Goal: Information Seeking & Learning: Learn about a topic

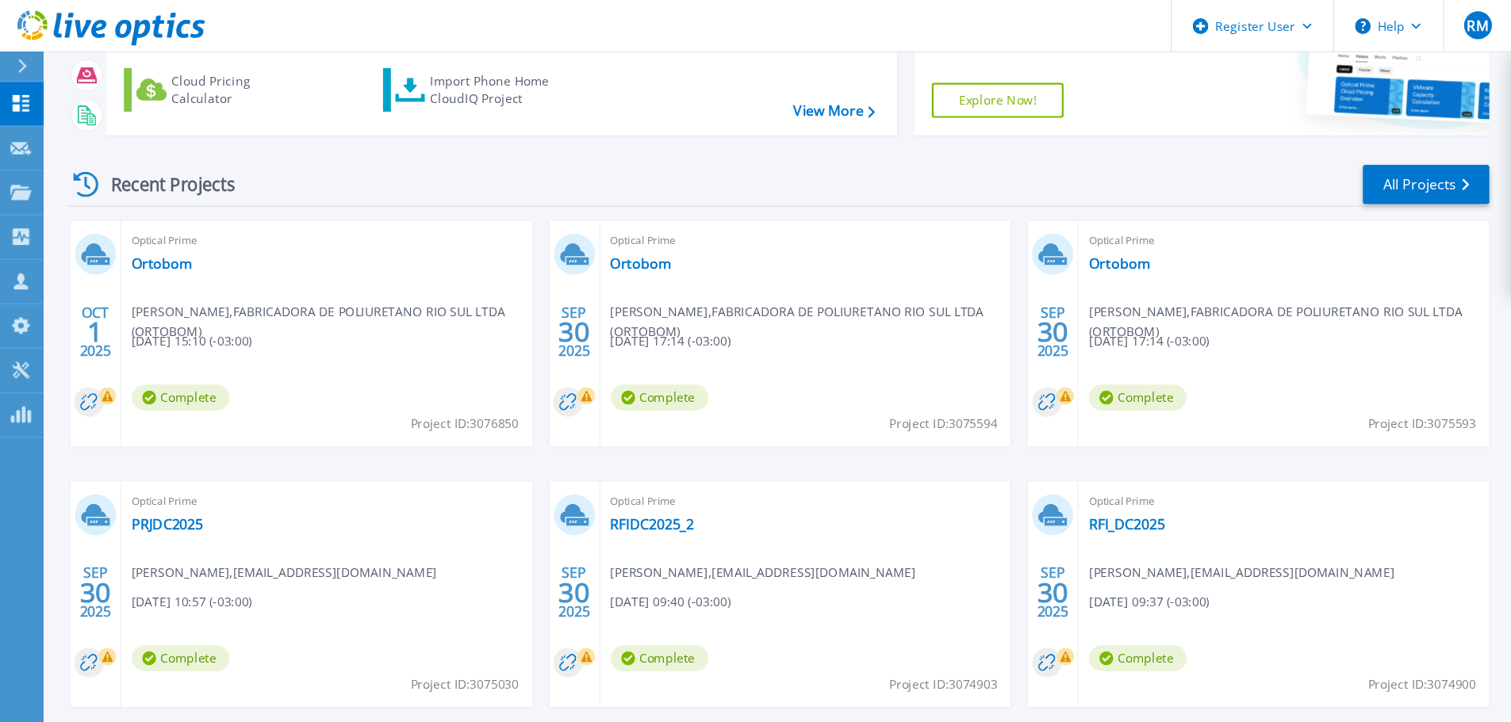
scroll to position [144, 0]
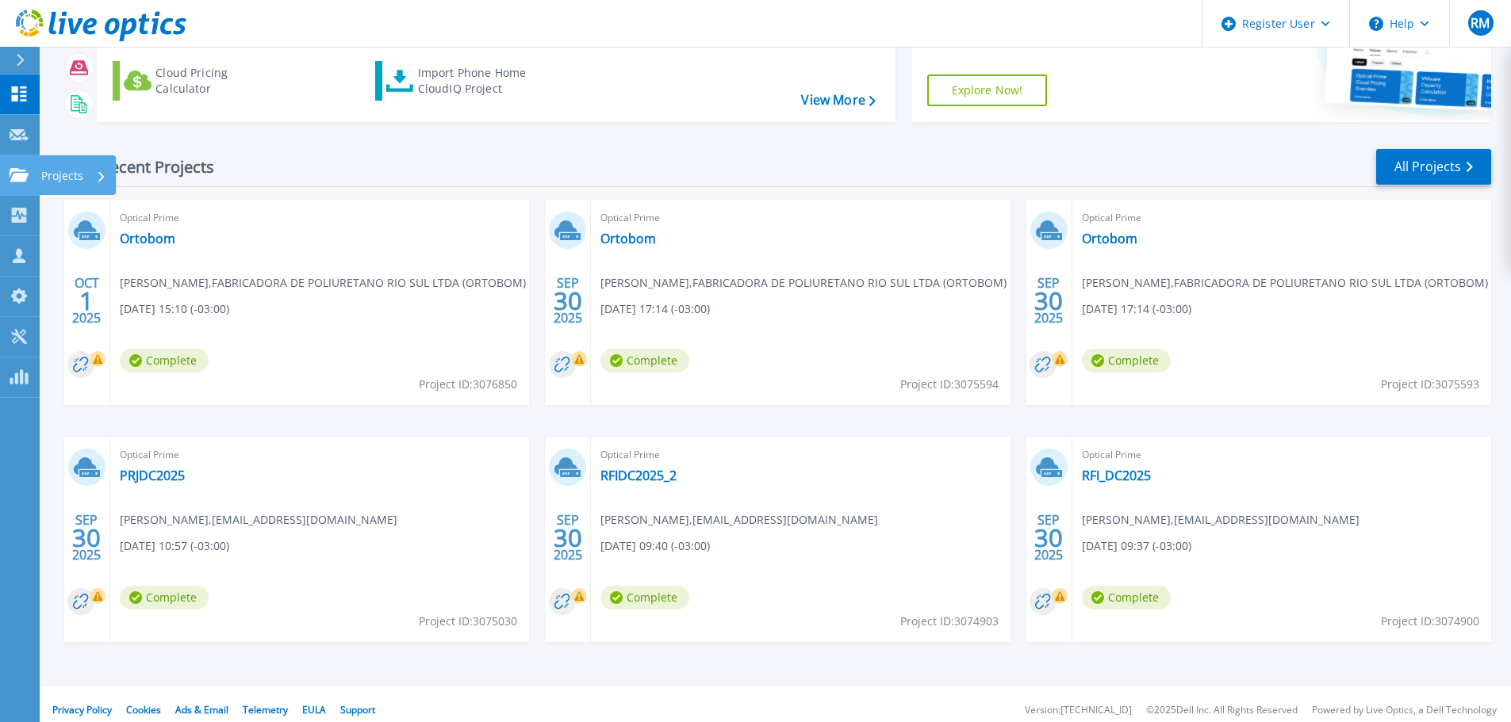
click at [25, 182] on link "Projects Projects" at bounding box center [20, 175] width 40 height 40
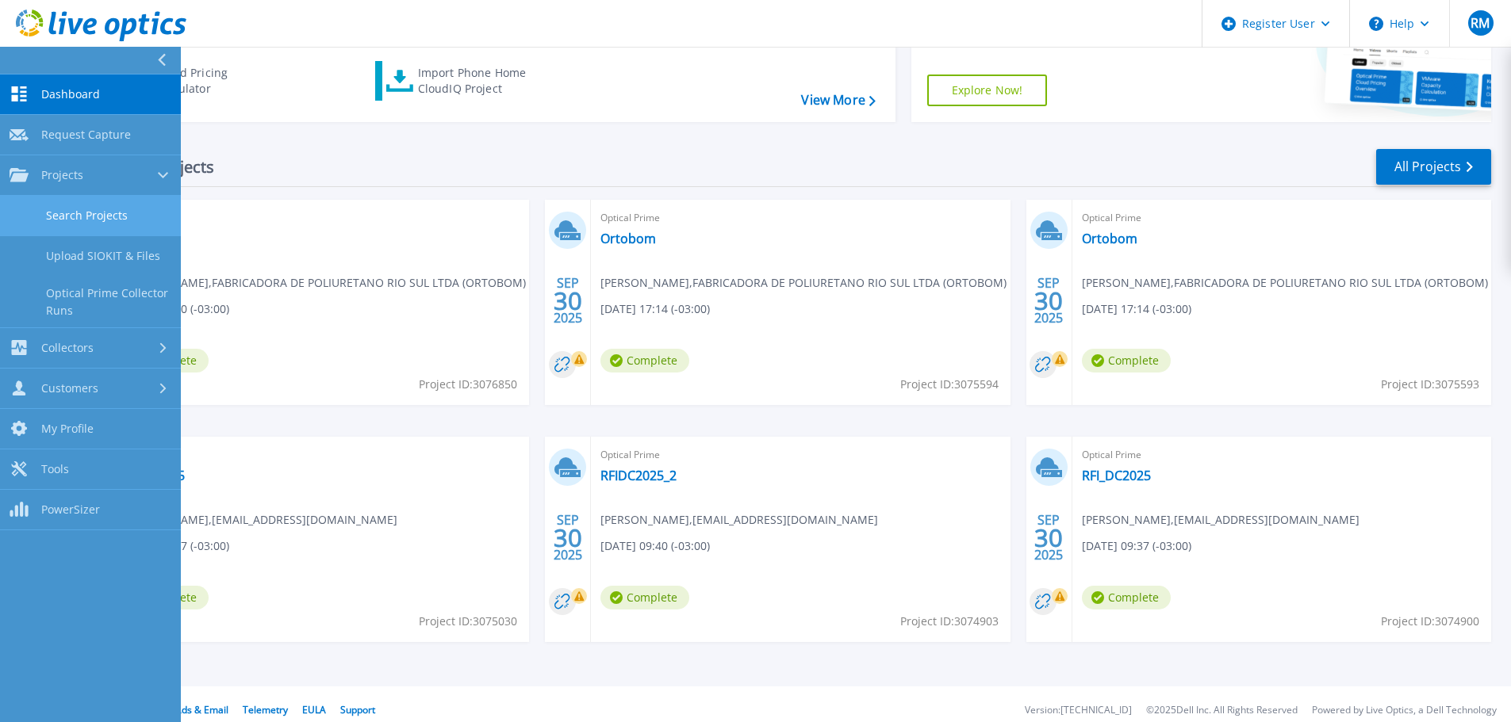
click at [57, 211] on link "Search Projects" at bounding box center [90, 216] width 181 height 40
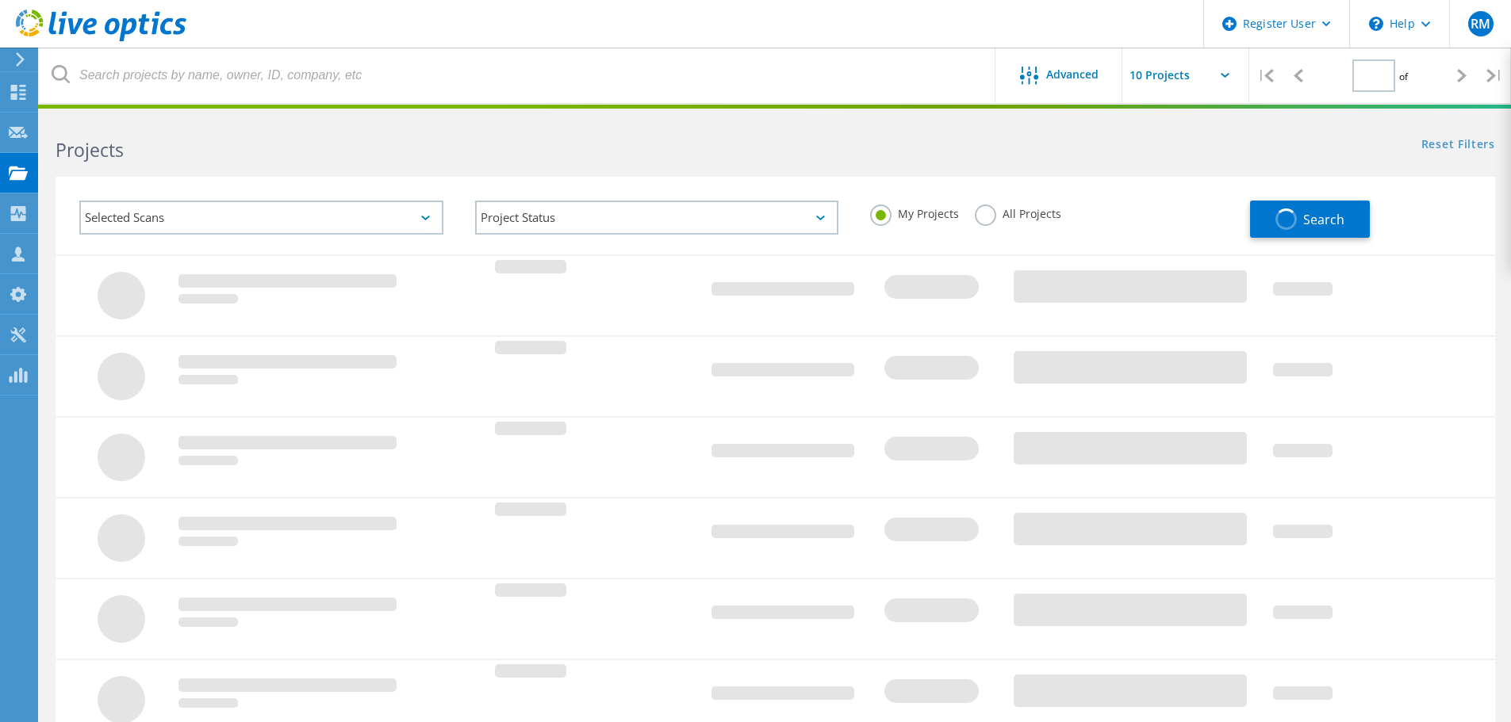
type input "1"
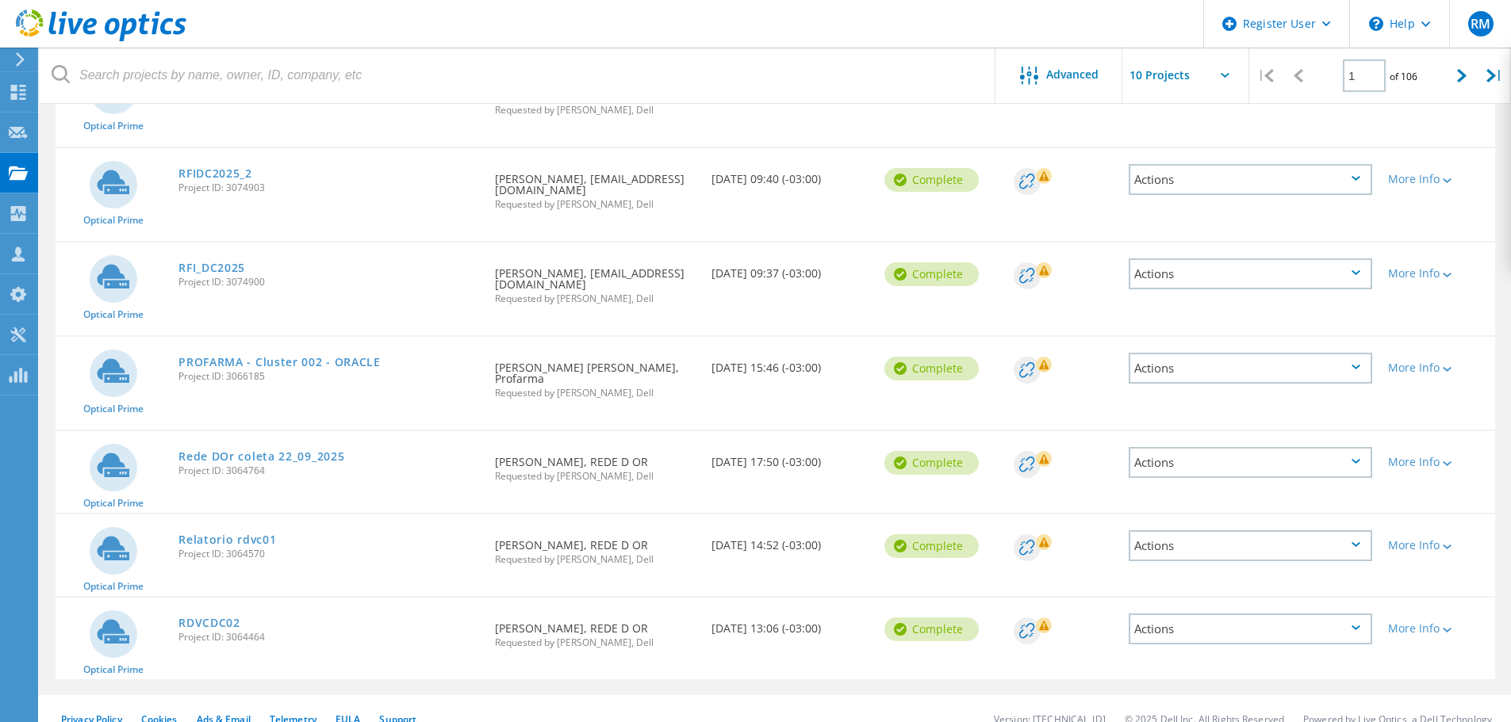
scroll to position [565, 0]
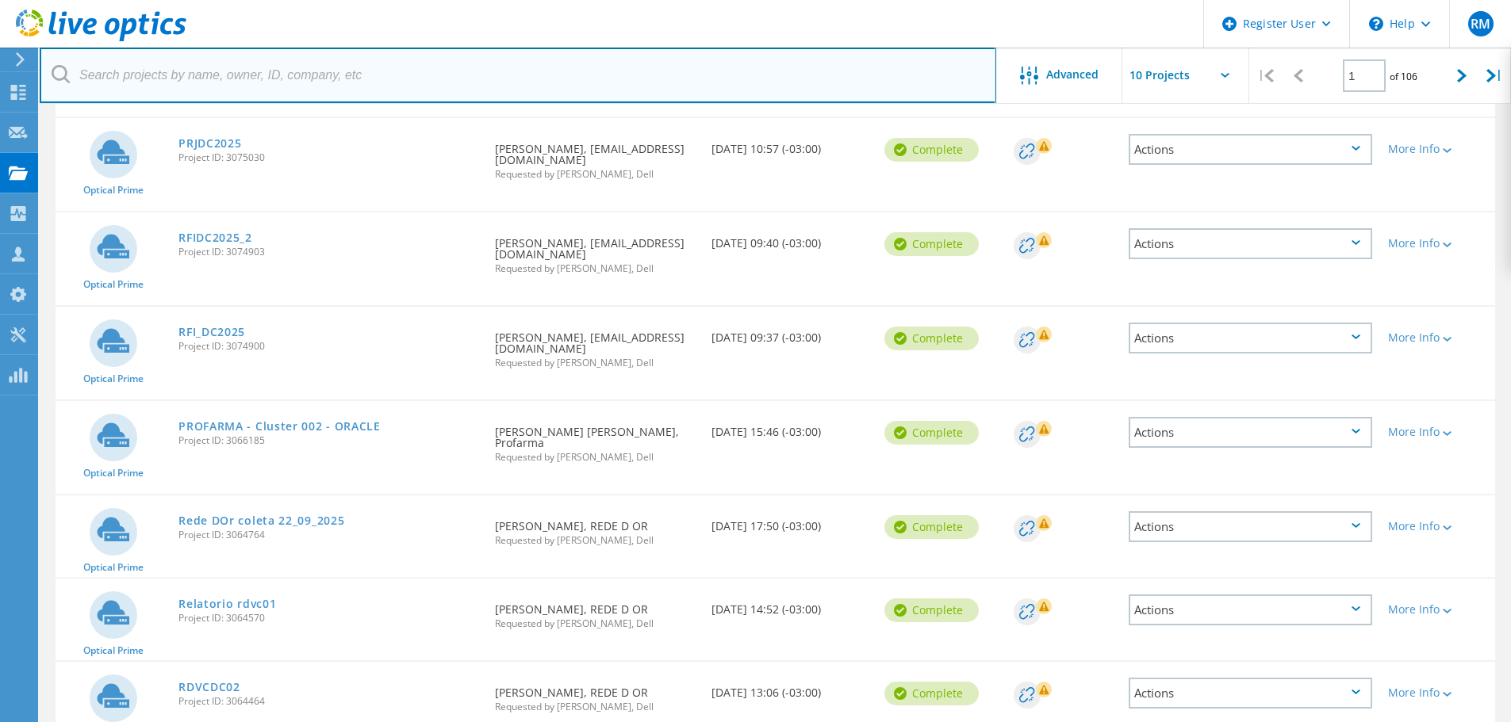
click at [232, 80] on input "text" at bounding box center [518, 76] width 956 height 56
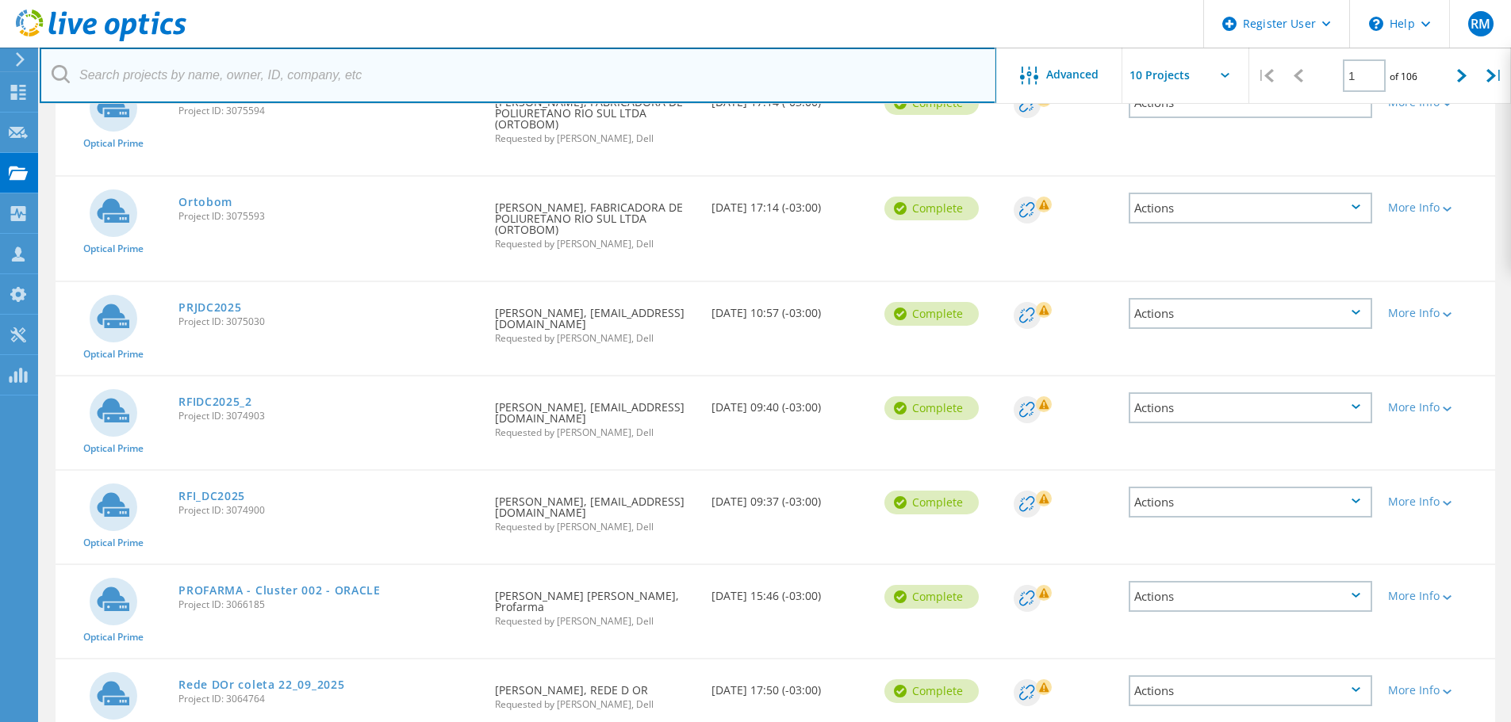
type input "l"
type input "alterda"
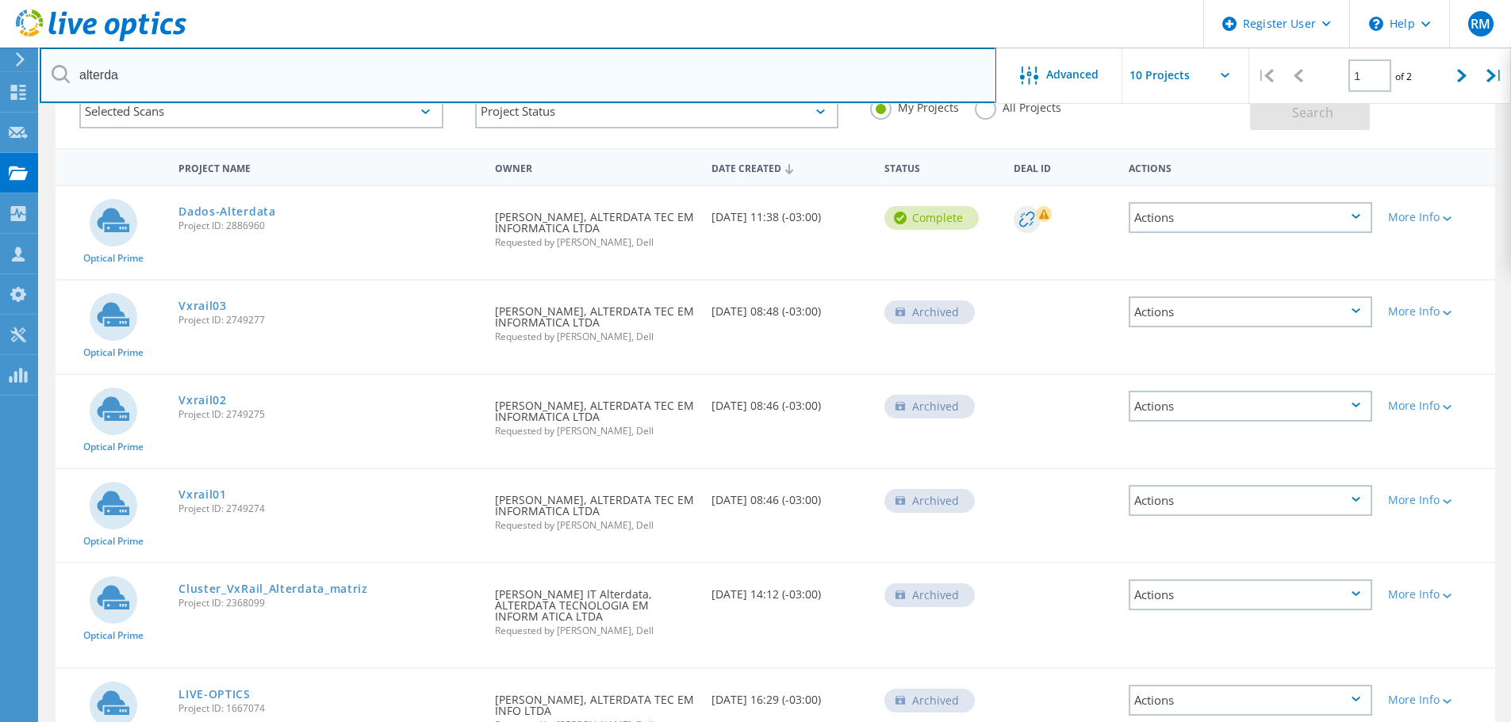
scroll to position [89, 0]
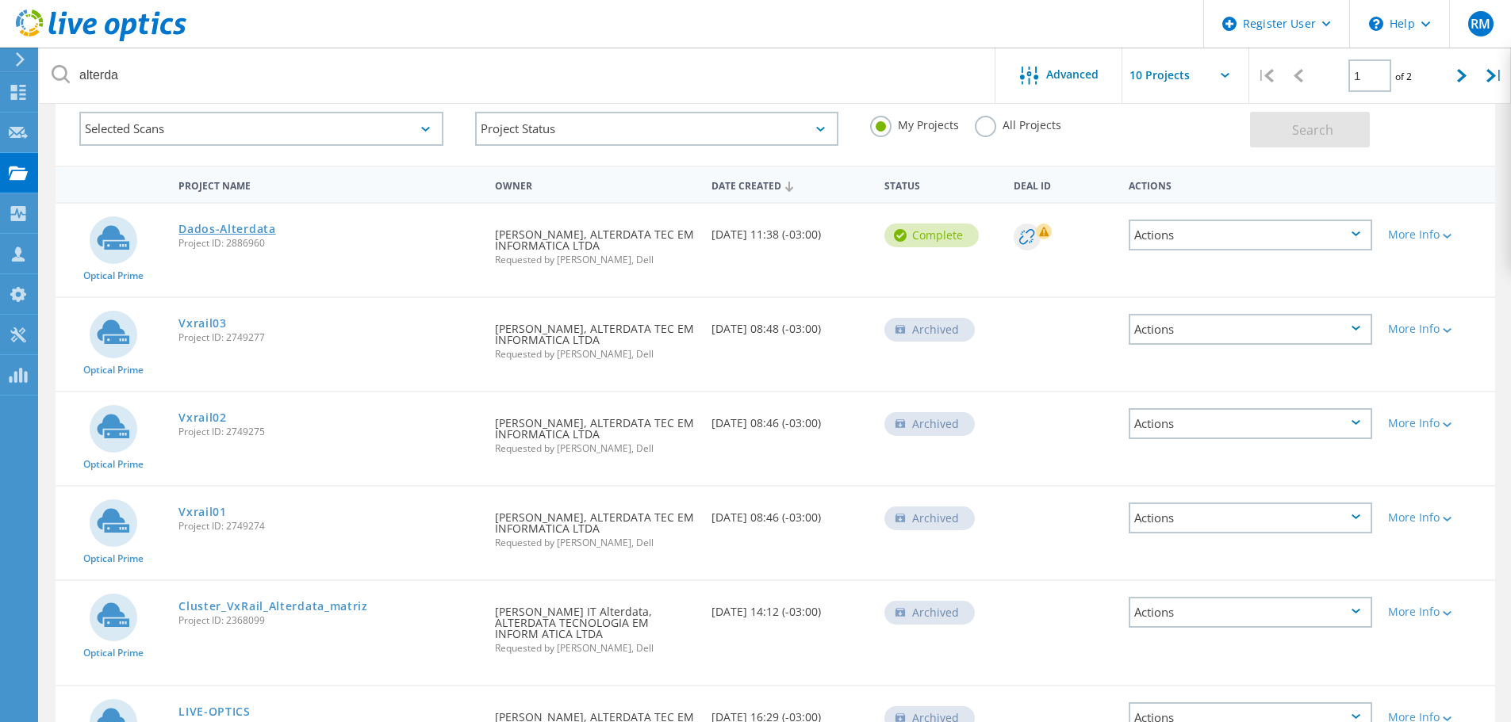
click at [235, 231] on link "Dados-Alterdata" at bounding box center [227, 229] width 98 height 11
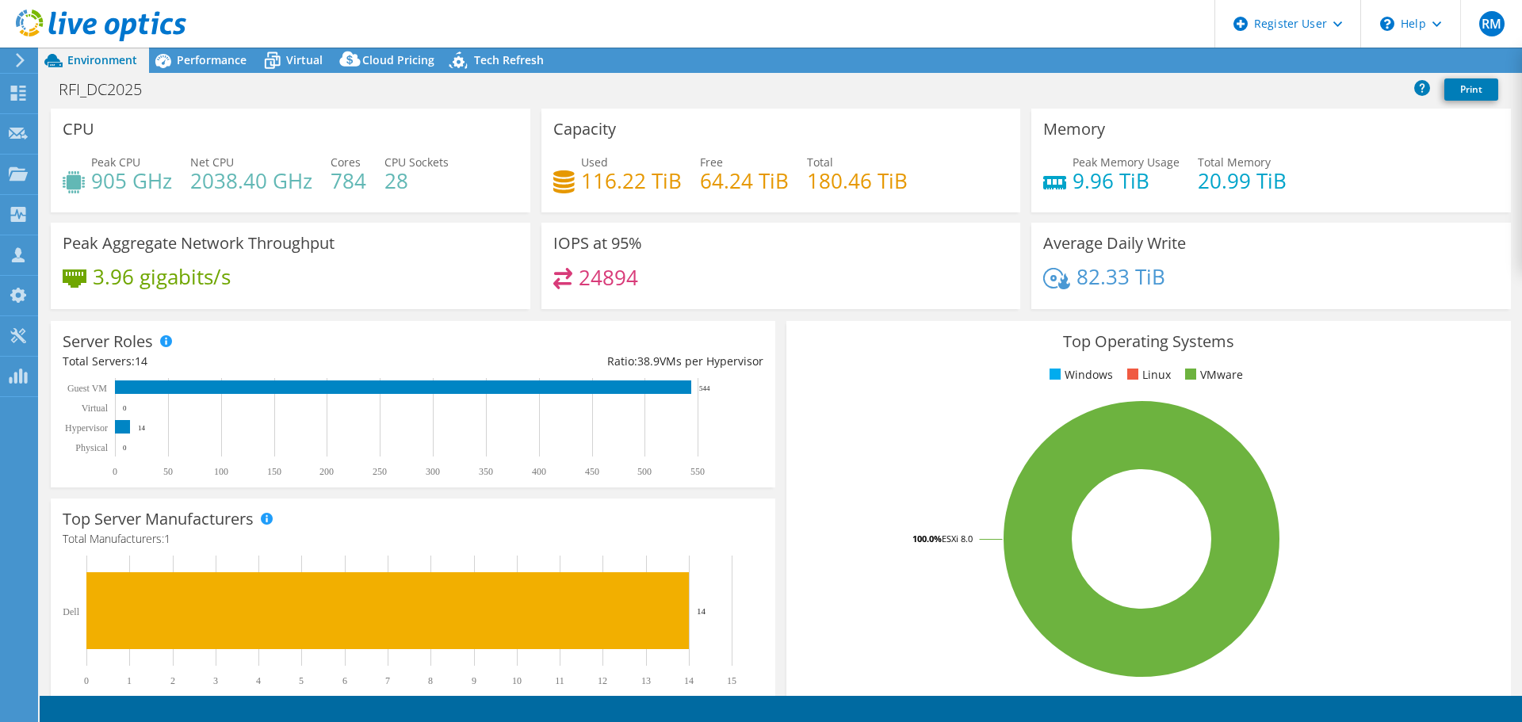
select select "USD"
click at [216, 55] on span "Performance" at bounding box center [212, 59] width 70 height 15
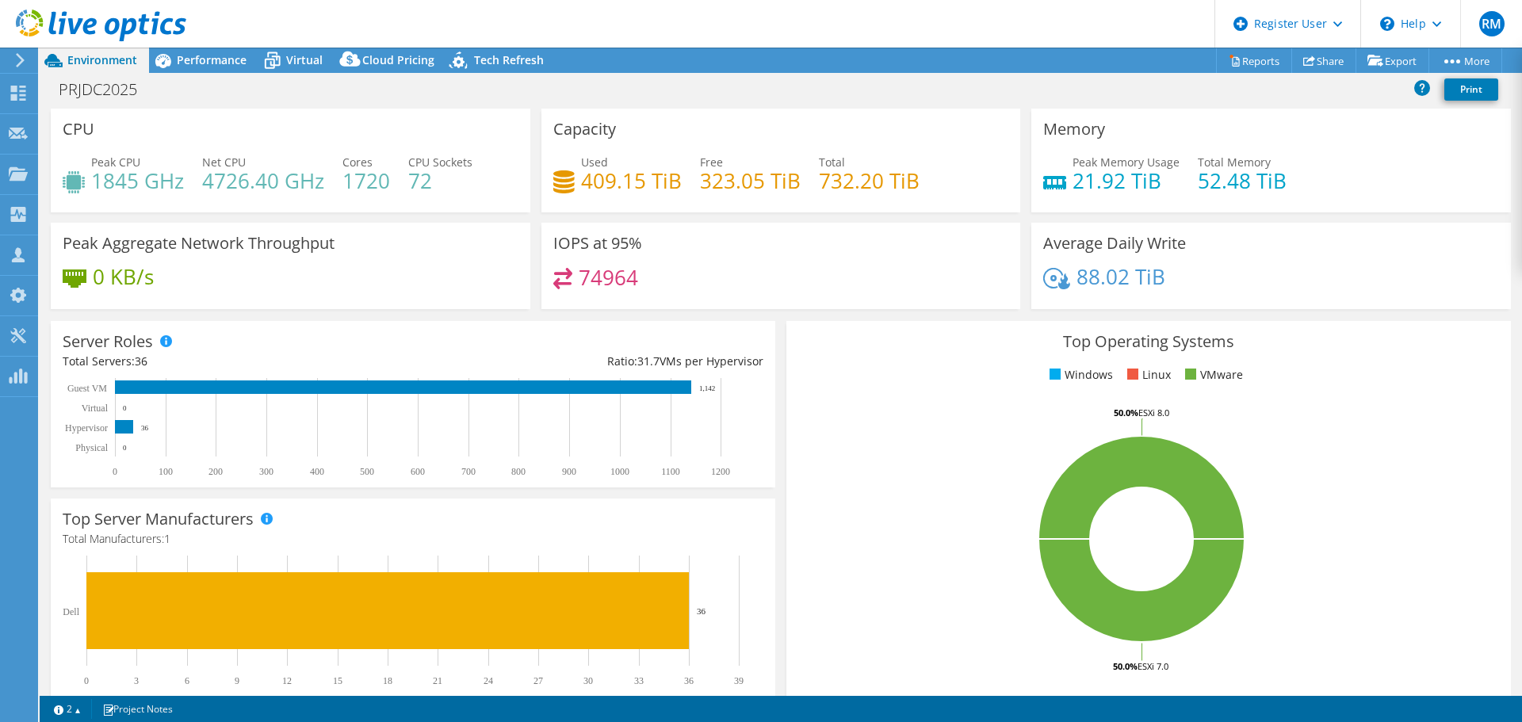
select select "USD"
click at [212, 56] on span "Performance" at bounding box center [212, 59] width 70 height 15
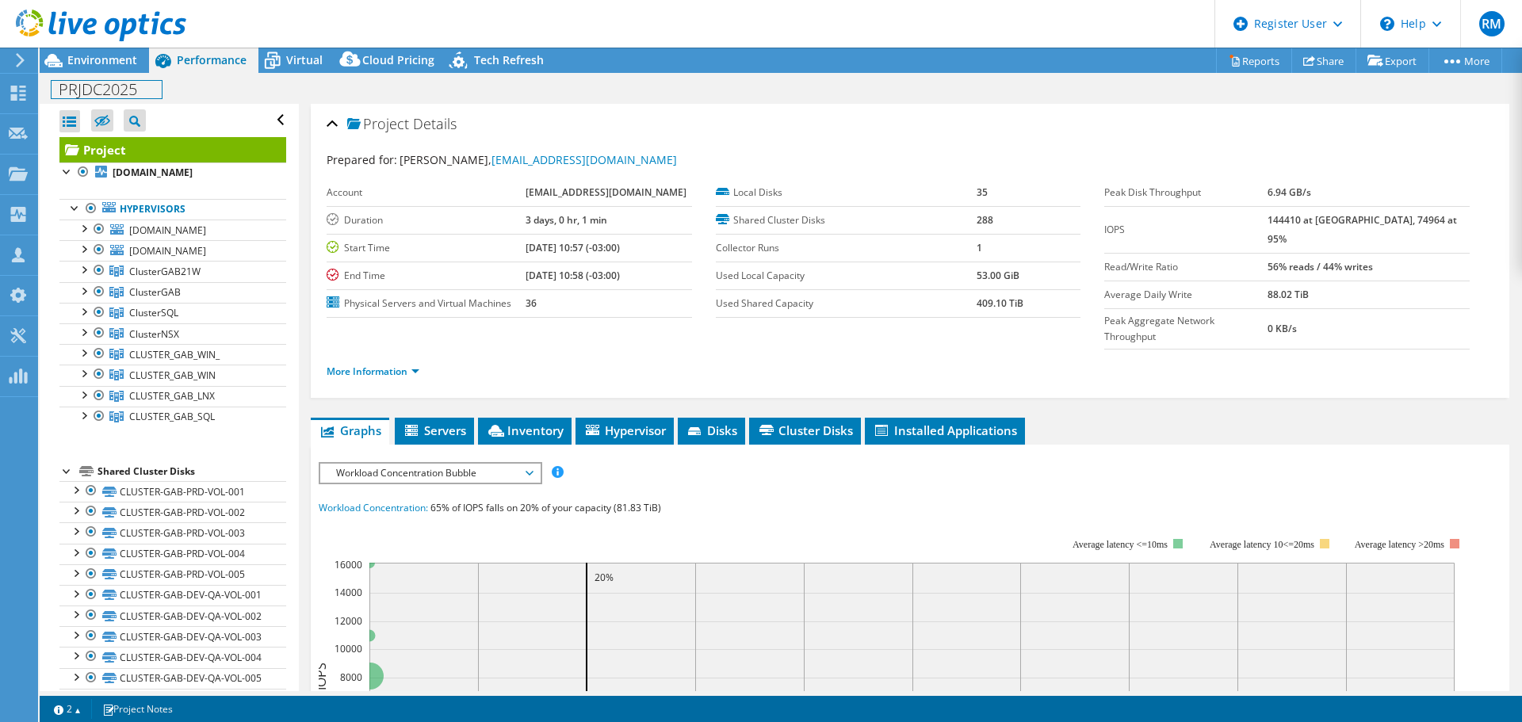
click at [155, 88] on h1 "PRJDC2025" at bounding box center [107, 89] width 110 height 17
click at [230, 92] on link at bounding box center [223, 88] width 22 height 20
click at [1311, 216] on b "144410 at Peak, 74964 at 95%" at bounding box center [1363, 229] width 190 height 33
drag, startPoint x: 1301, startPoint y: 216, endPoint x: 1316, endPoint y: 216, distance: 15.1
click at [1316, 216] on b "144410 at Peak, 74964 at 95%" at bounding box center [1363, 229] width 190 height 33
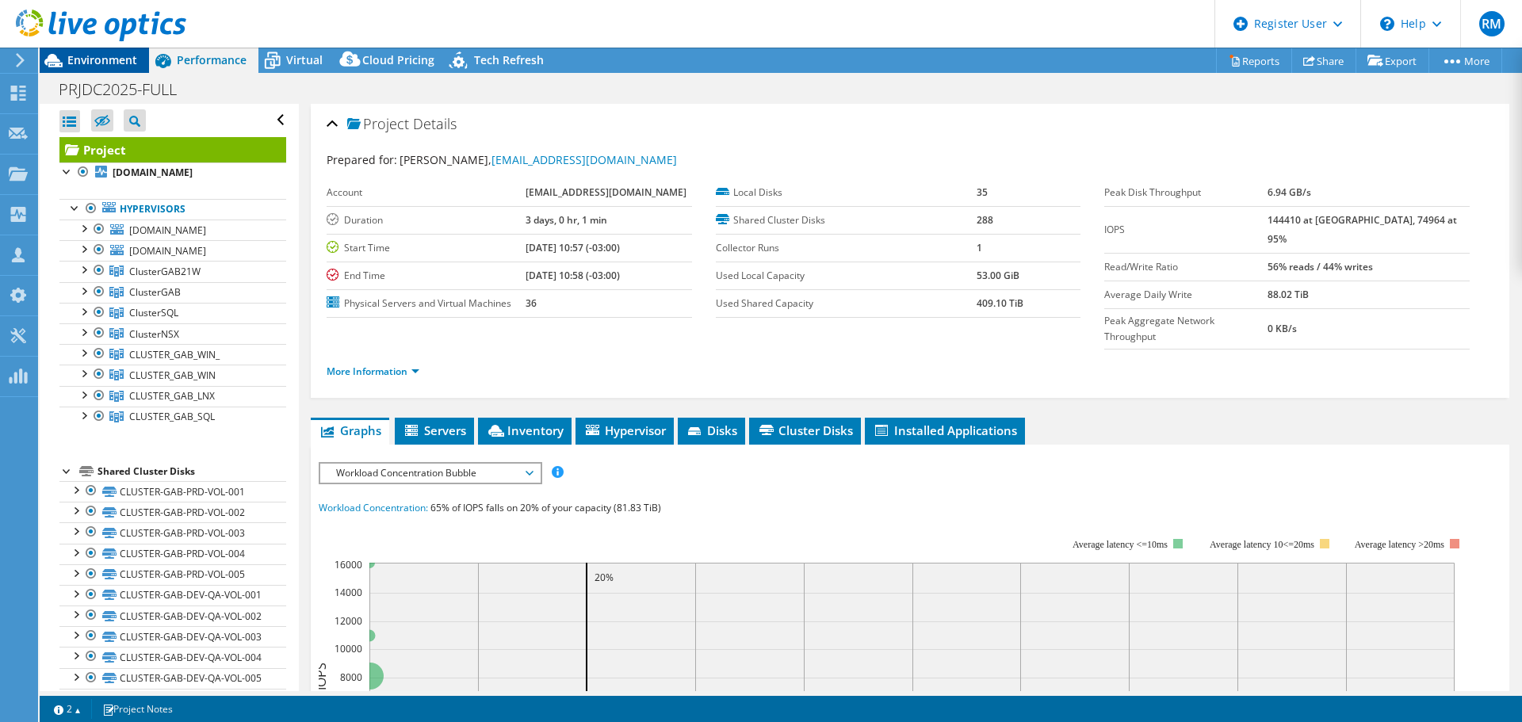
click at [132, 62] on span "Environment" at bounding box center [102, 59] width 70 height 15
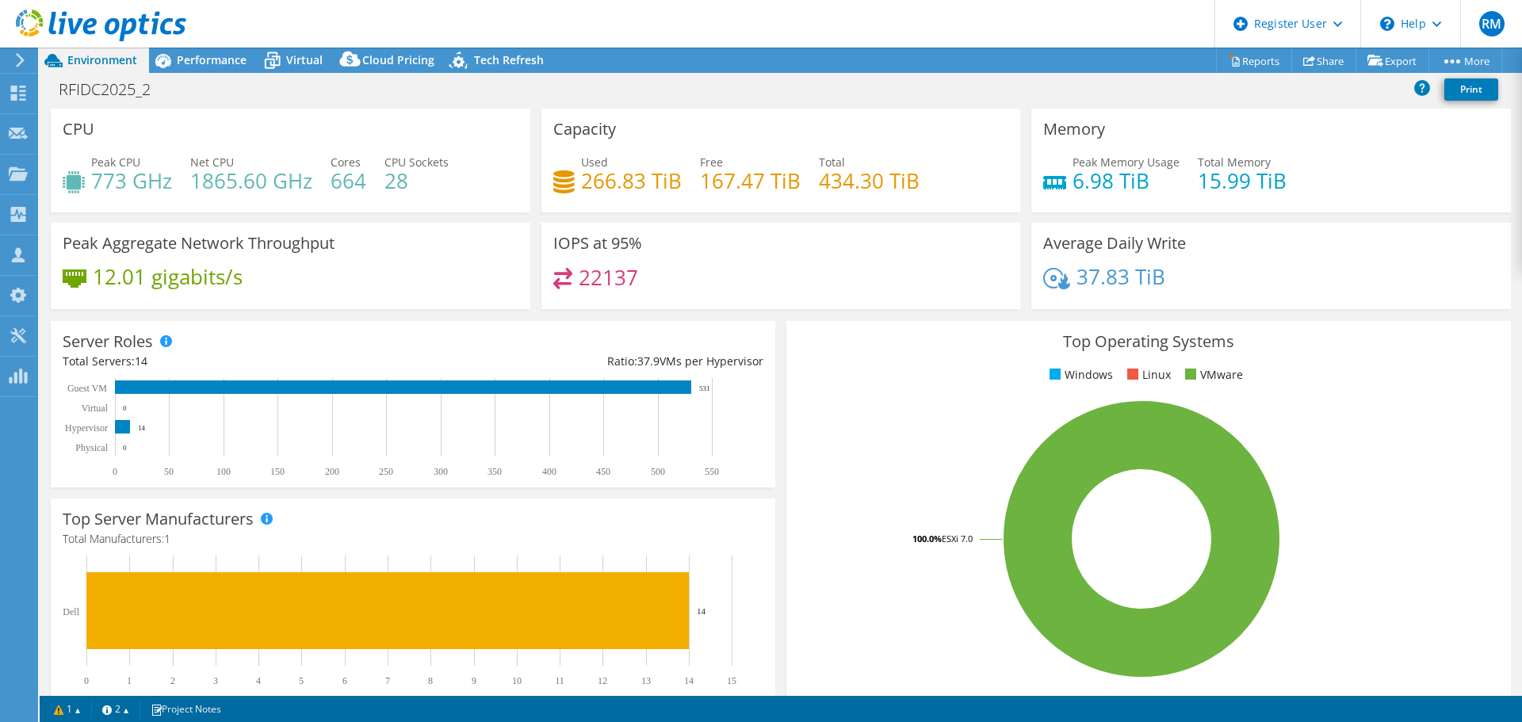
select select "USD"
radio input "true"
radio input "false"
click at [201, 65] on span "Performance" at bounding box center [212, 59] width 70 height 15
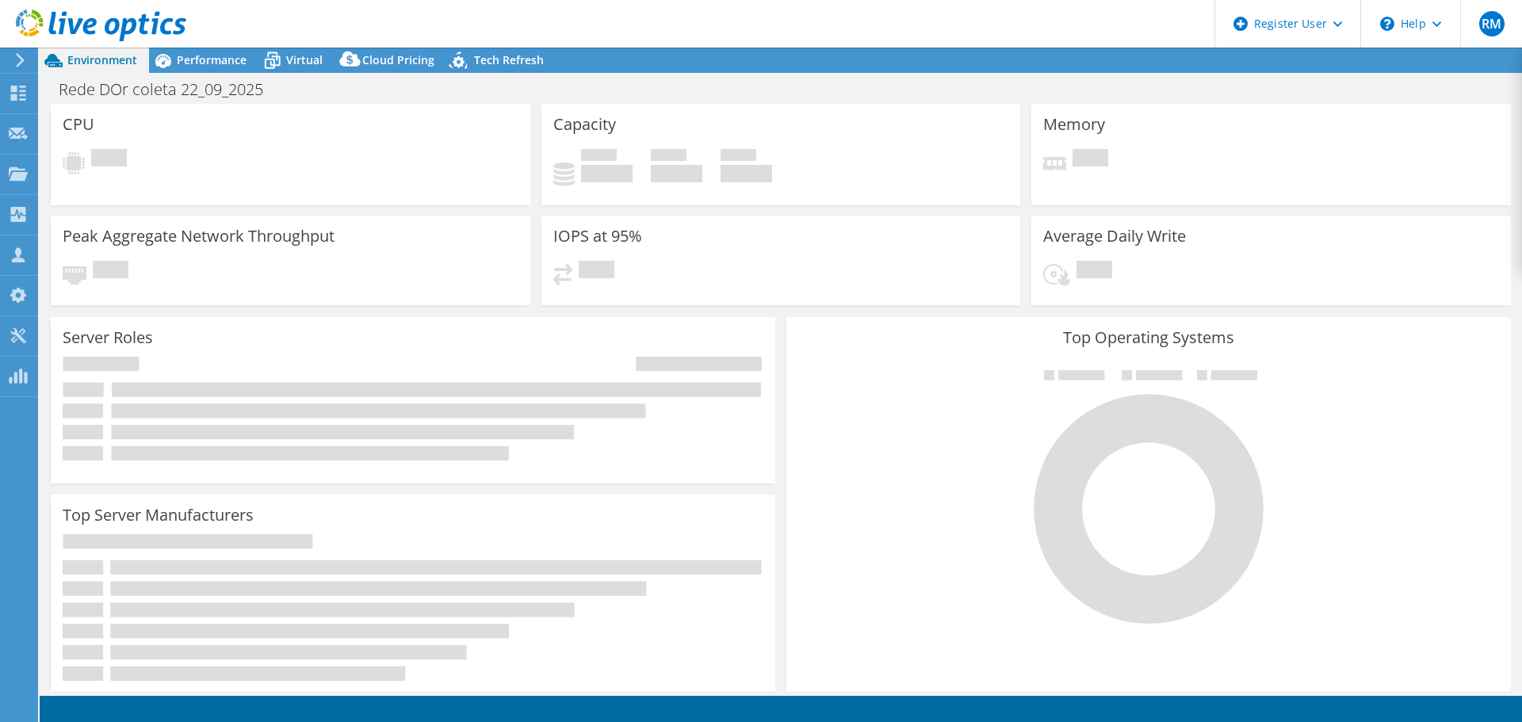
select select "USD"
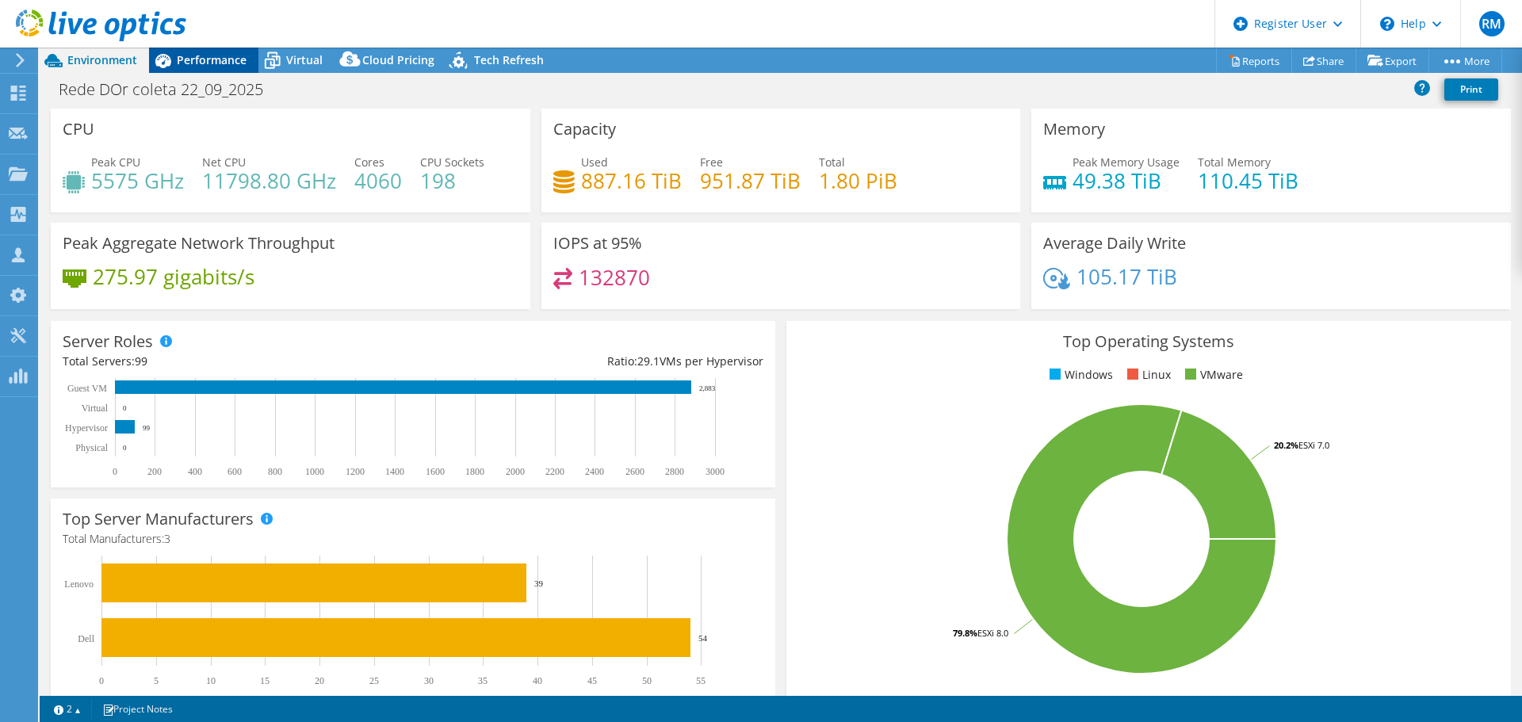
click at [228, 60] on span "Performance" at bounding box center [212, 59] width 70 height 15
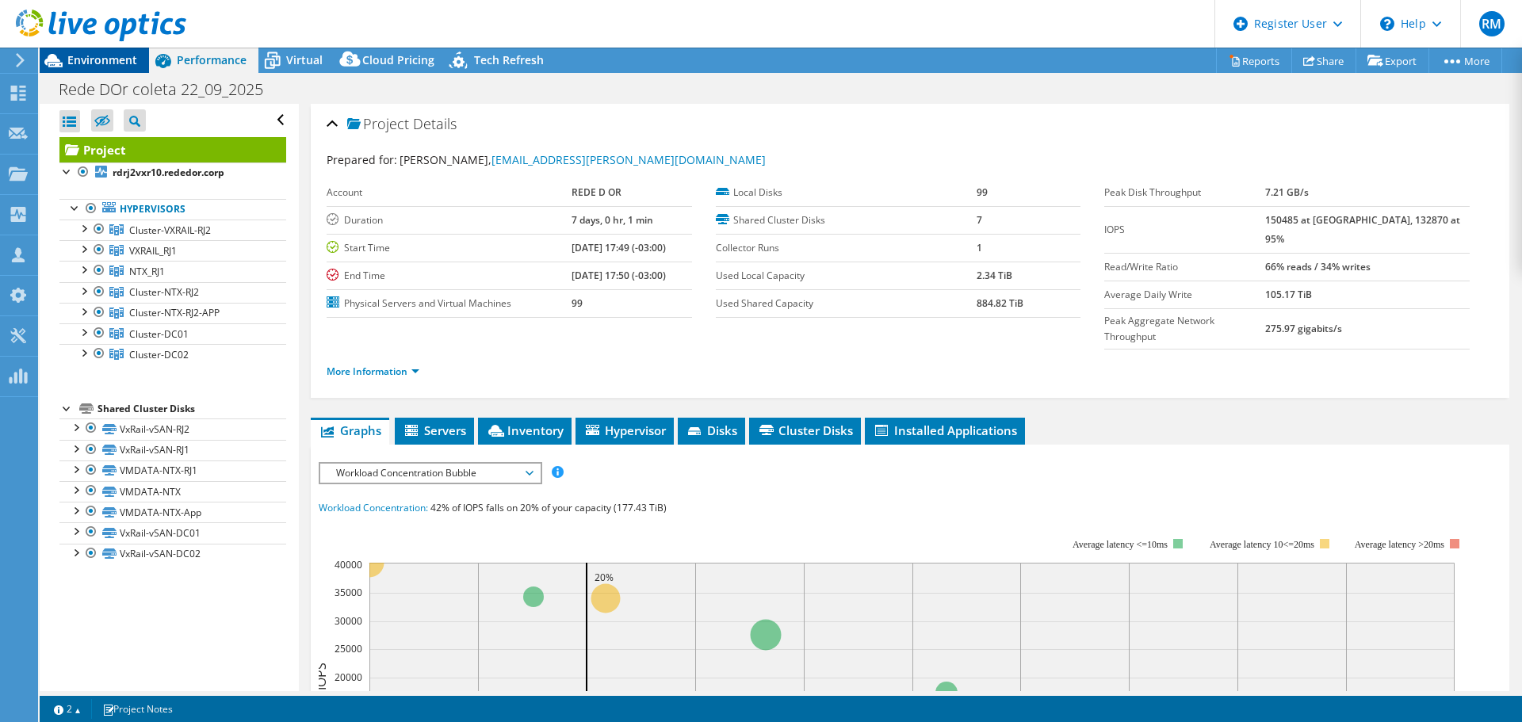
click at [81, 63] on span "Environment" at bounding box center [102, 59] width 70 height 15
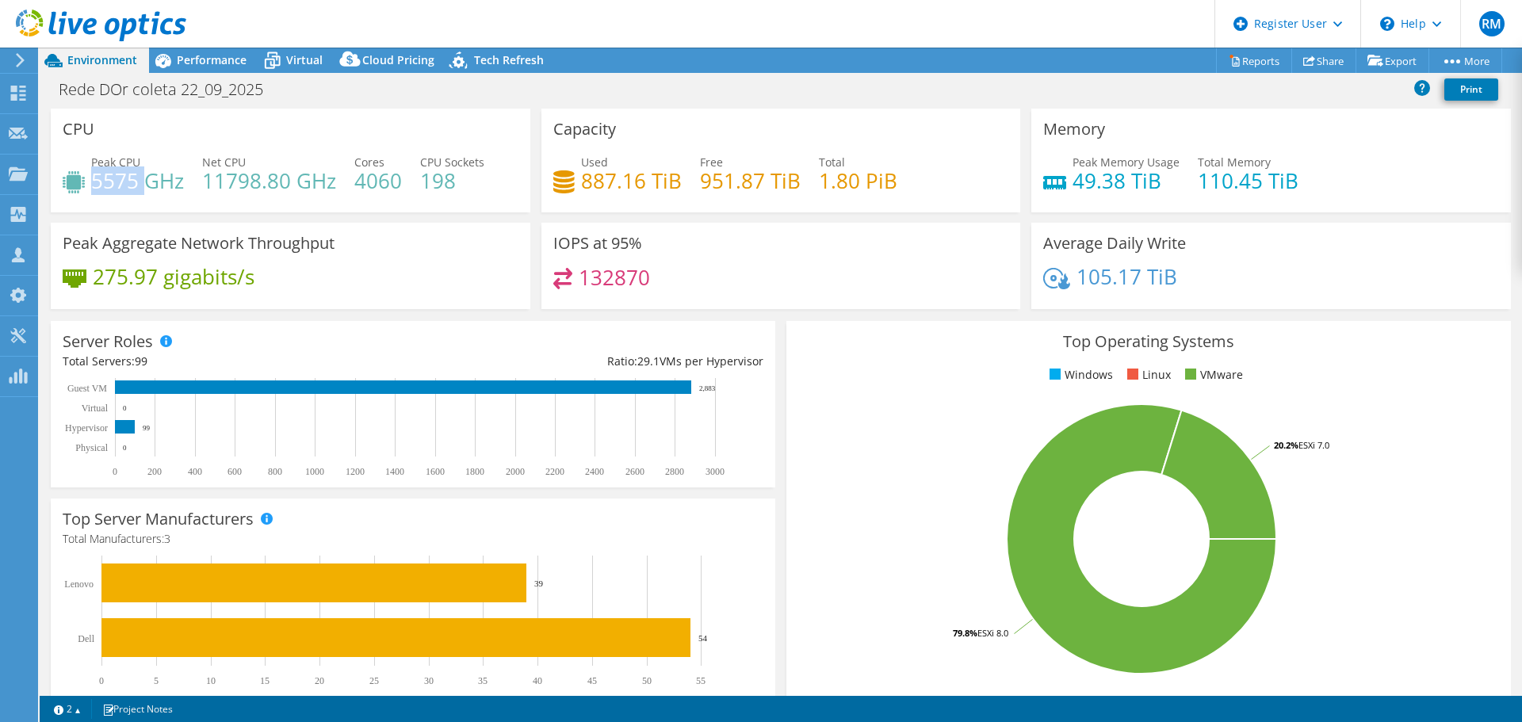
drag, startPoint x: 91, startPoint y: 174, endPoint x: 148, endPoint y: 184, distance: 58.0
click at [148, 184] on h4 "5575 GHz" at bounding box center [137, 180] width 93 height 17
drag, startPoint x: 1124, startPoint y: 183, endPoint x: 1046, endPoint y: 178, distance: 77.9
click at [1046, 178] on div "Peak Memory Usage 49.38 TiB" at bounding box center [1111, 172] width 136 height 36
click at [612, 280] on h4 "132870" at bounding box center [614, 277] width 71 height 17
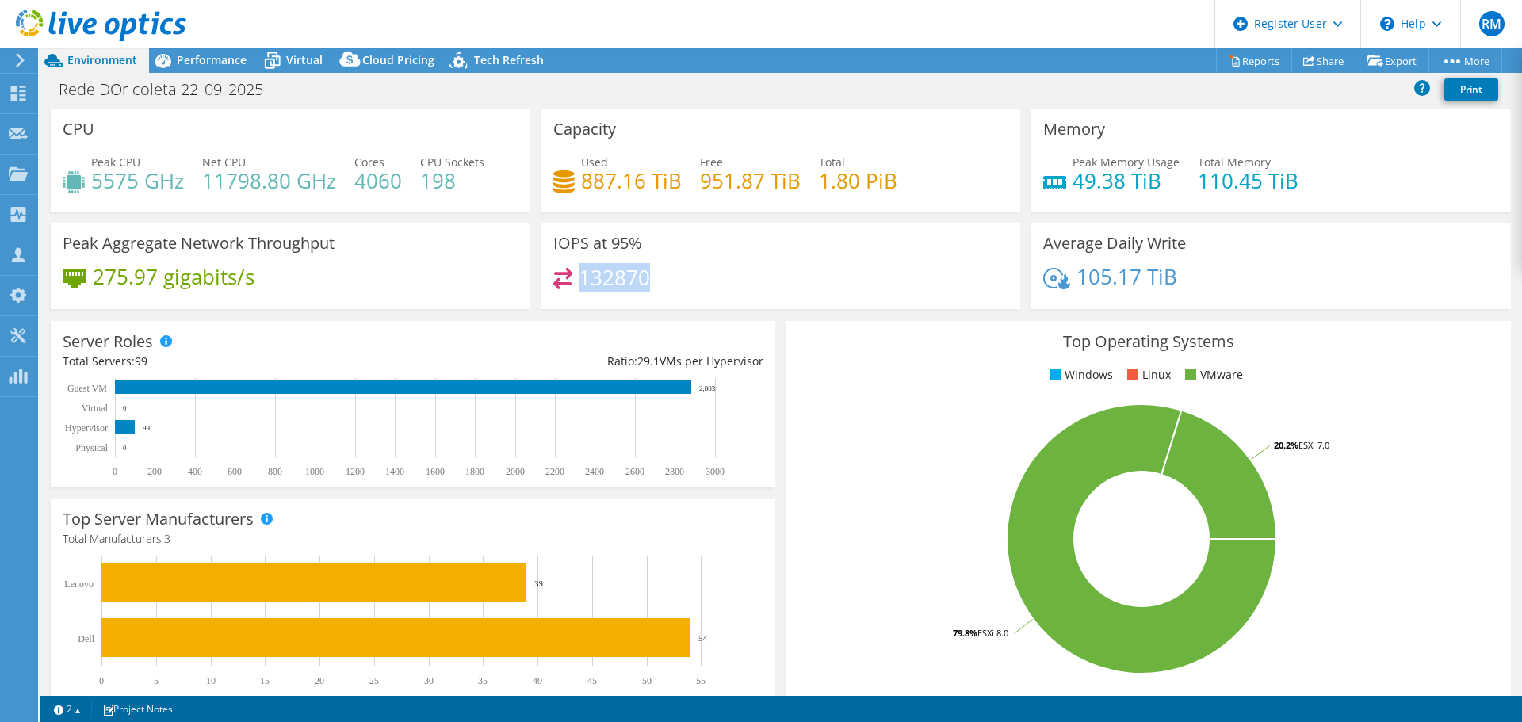
click at [612, 280] on h4 "132870" at bounding box center [614, 277] width 71 height 17
click at [612, 279] on h4 "132870" at bounding box center [614, 277] width 71 height 17
click at [204, 63] on span "Performance" at bounding box center [212, 59] width 70 height 15
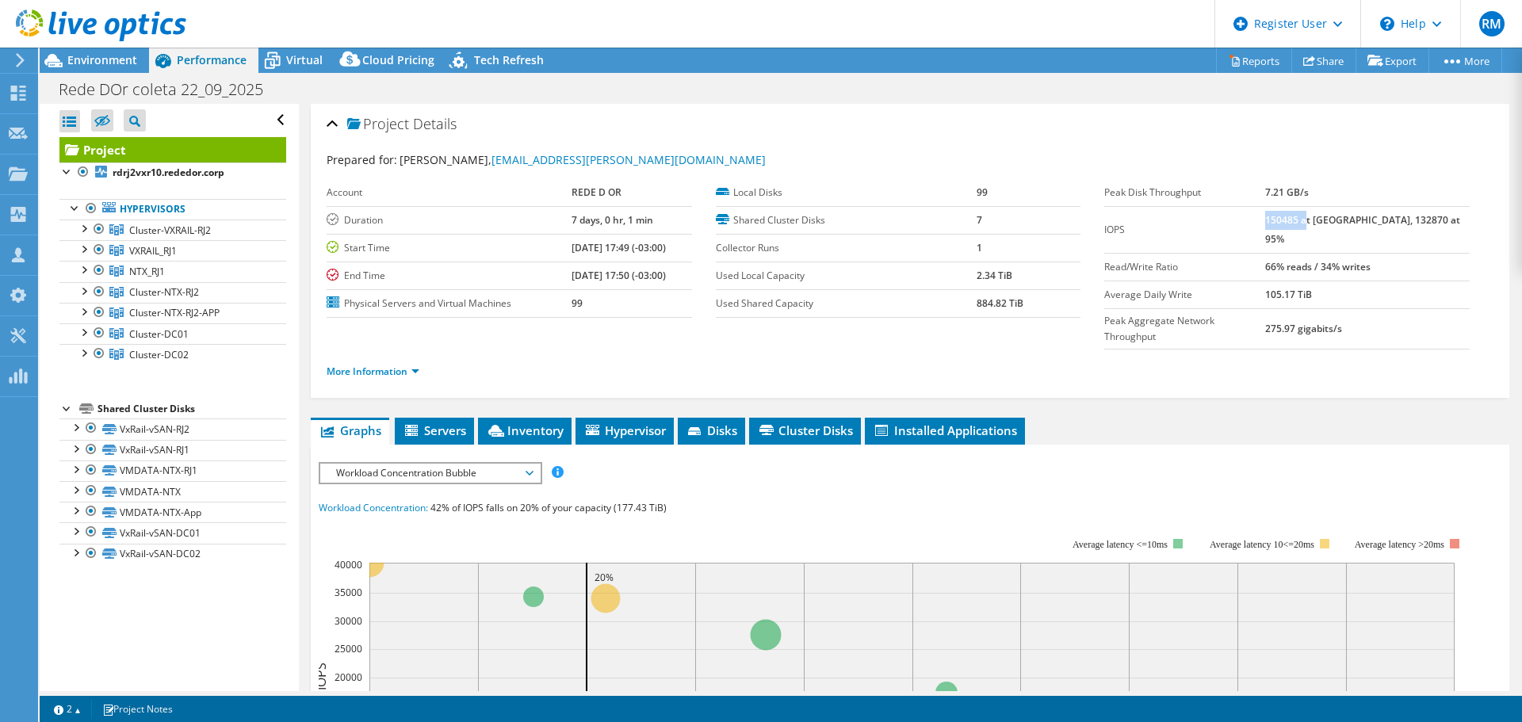
drag, startPoint x: 1298, startPoint y: 219, endPoint x: 1337, endPoint y: 220, distance: 38.9
click at [1337, 220] on b "150485 at Peak, 132870 at 95%" at bounding box center [1363, 229] width 195 height 33
click at [1311, 253] on td "66% reads / 34% writes" at bounding box center [1368, 267] width 205 height 28
click at [386, 365] on link "More Information" at bounding box center [373, 371] width 93 height 13
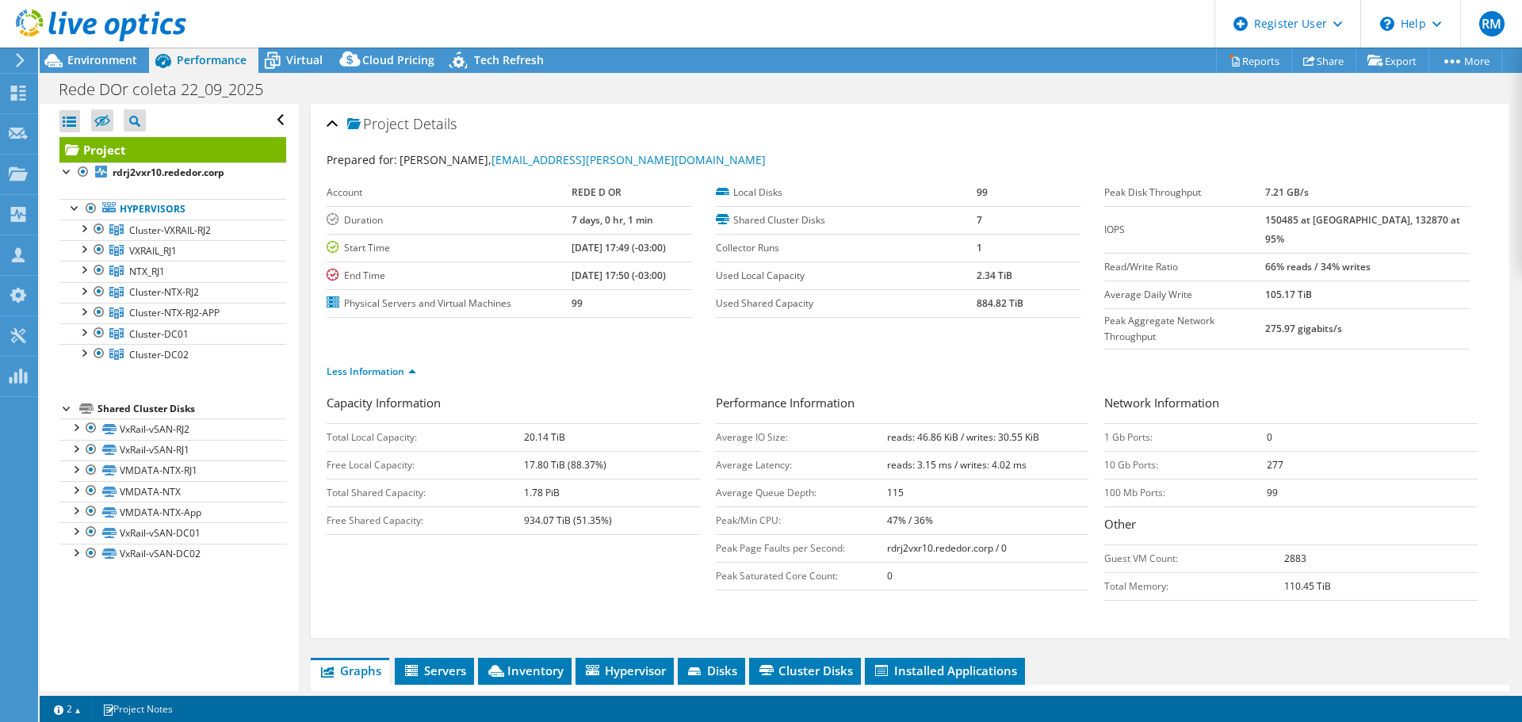
click at [1266, 281] on td "Average Daily Write" at bounding box center [1185, 295] width 161 height 28
click at [1334, 217] on b "150485 at Peak, 132870 at 95%" at bounding box center [1363, 229] width 195 height 33
click at [1333, 217] on b "150485 at Peak, 132870 at 95%" at bounding box center [1363, 229] width 195 height 33
click at [1332, 218] on b "150485 at Peak, 132870 at 95%" at bounding box center [1363, 229] width 195 height 33
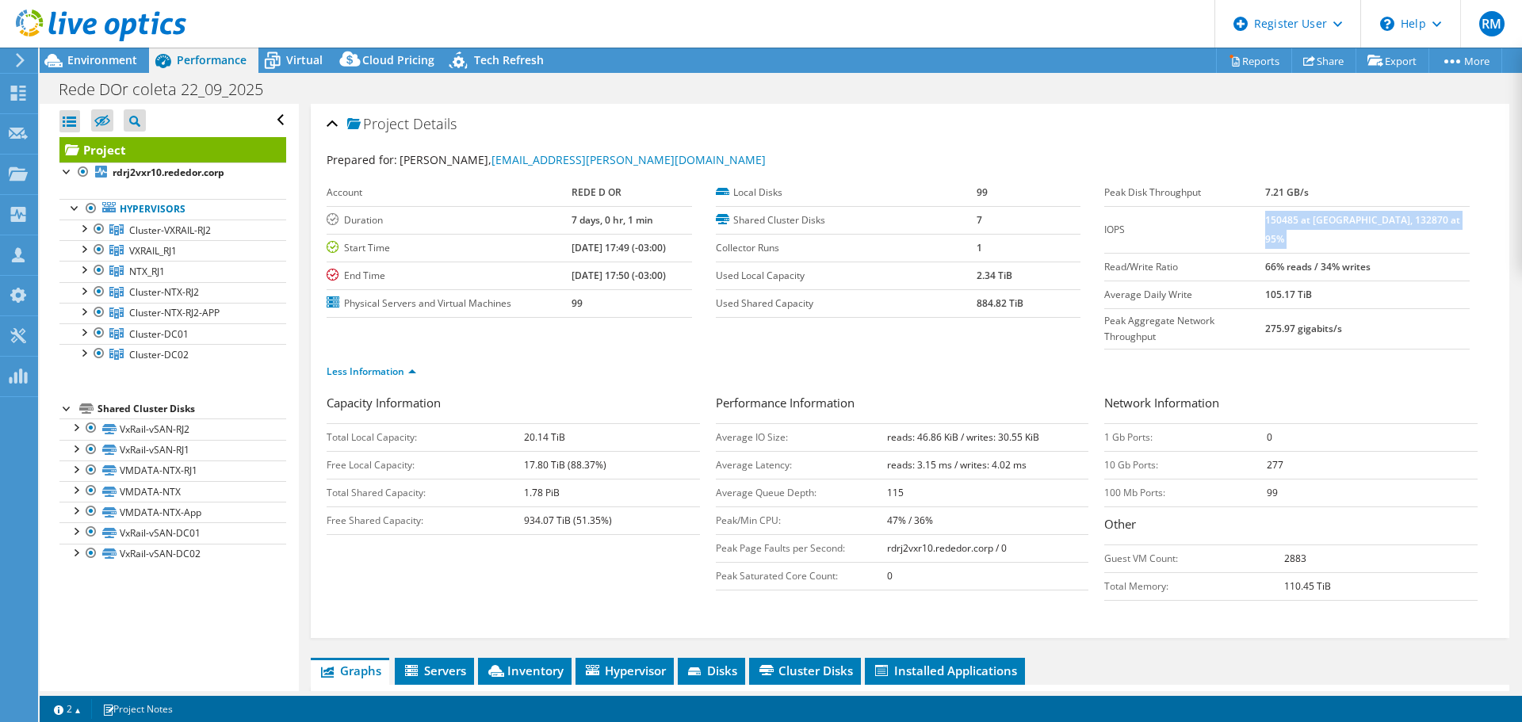
click at [1331, 219] on b "150485 at Peak, 132870 at 95%" at bounding box center [1363, 229] width 195 height 33
click at [1304, 228] on td "150485 at Peak, 132870 at 95%" at bounding box center [1368, 229] width 205 height 47
drag, startPoint x: 1296, startPoint y: 217, endPoint x: 1315, endPoint y: 217, distance: 18.2
click at [1315, 217] on b "150485 at Peak, 132870 at 95%" at bounding box center [1363, 229] width 195 height 33
drag, startPoint x: 98, startPoint y: 53, endPoint x: 107, endPoint y: 53, distance: 8.7
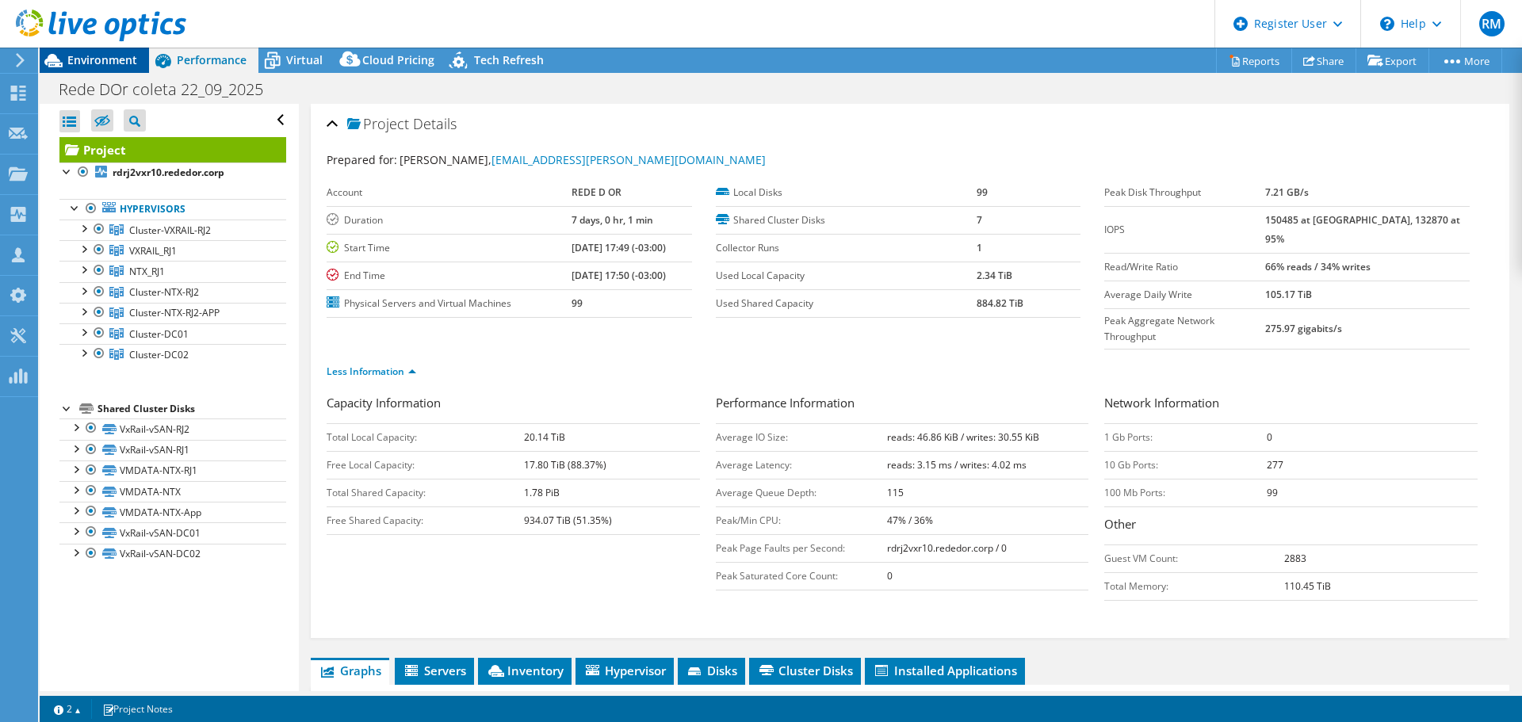
click at [98, 53] on span "Environment" at bounding box center [102, 59] width 70 height 15
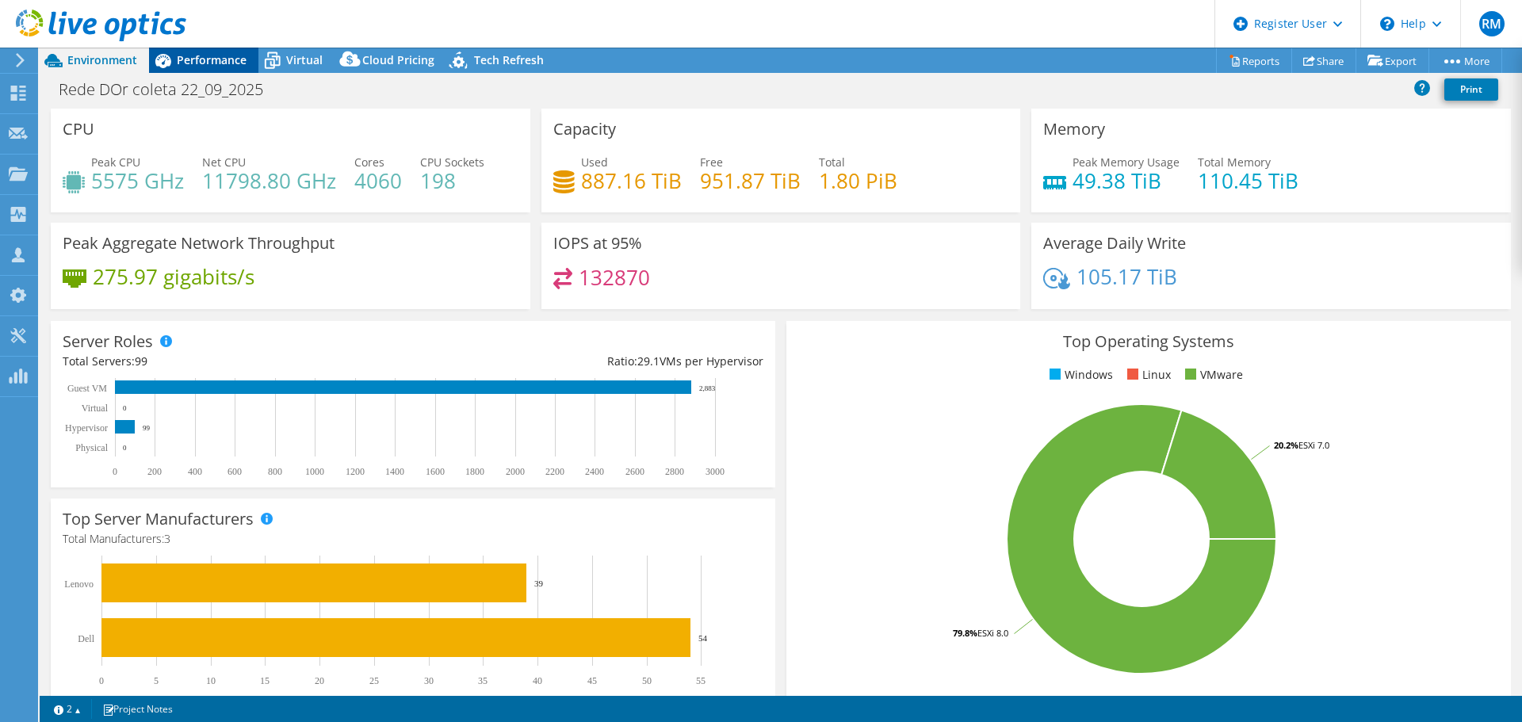
click at [237, 67] on div "Performance" at bounding box center [203, 60] width 109 height 25
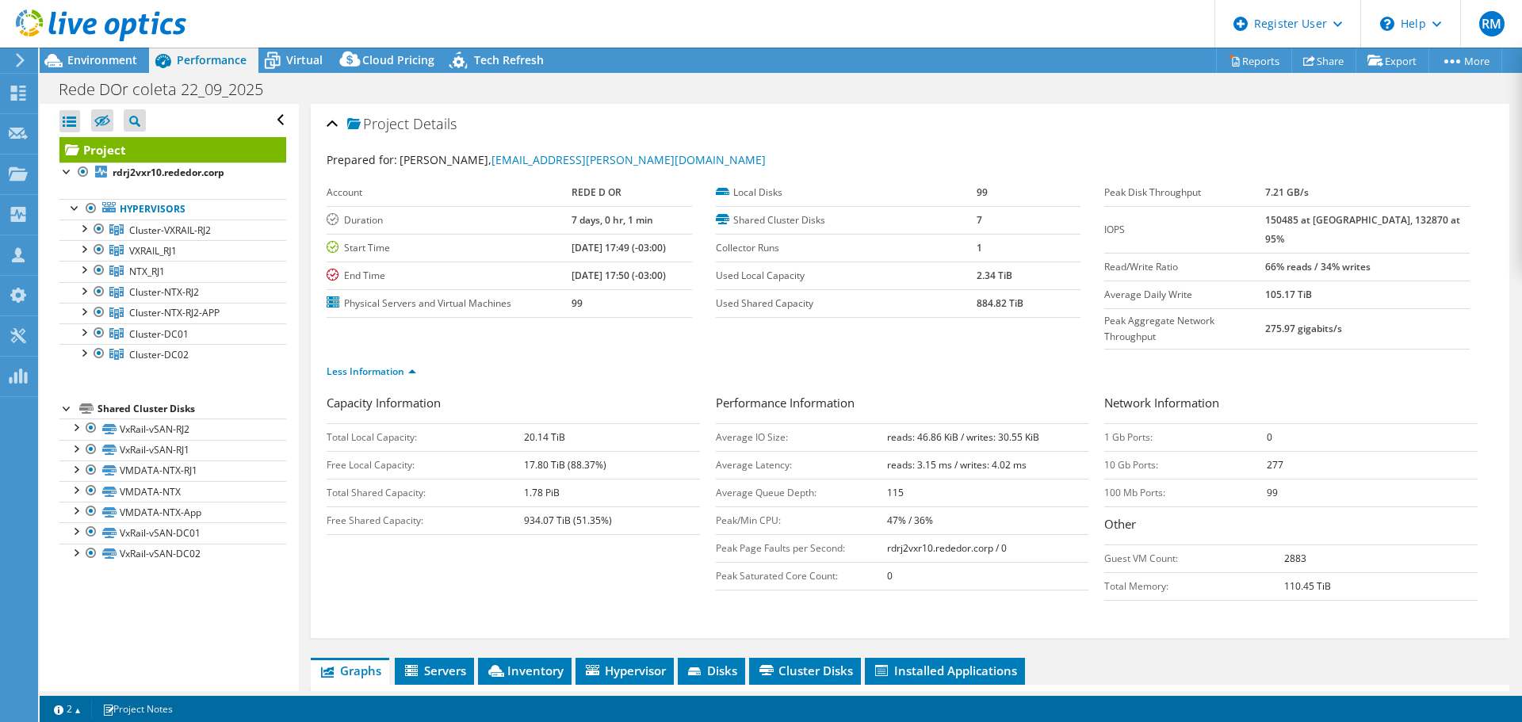
drag, startPoint x: 102, startPoint y: 59, endPoint x: 305, endPoint y: 123, distance: 212.9
click at [102, 59] on span "Environment" at bounding box center [102, 59] width 70 height 15
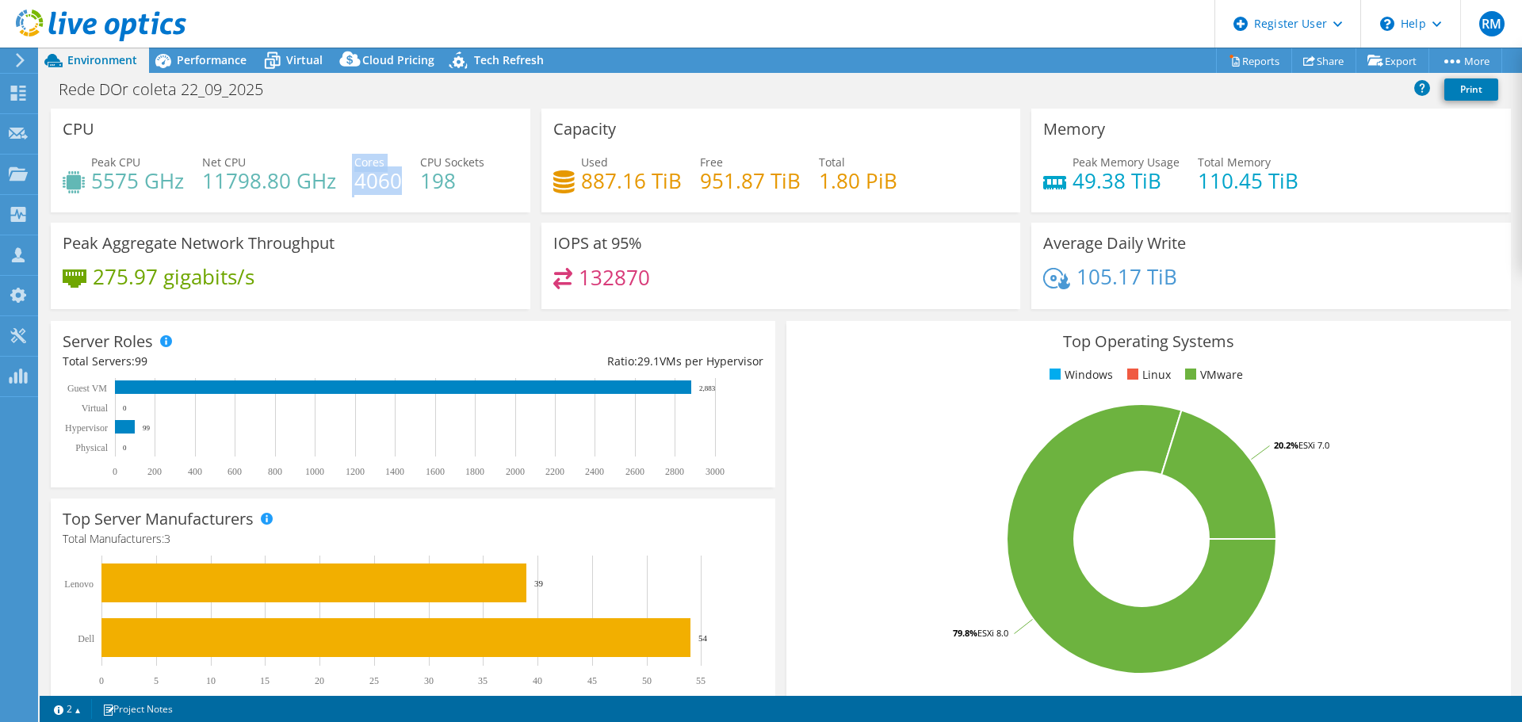
drag, startPoint x: 351, startPoint y: 166, endPoint x: 400, endPoint y: 184, distance: 51.7
click at [400, 184] on div "Peak CPU 5575 GHz Net CPU 11798.80 GHz Cores 4060 CPU Sockets 198" at bounding box center [291, 180] width 456 height 52
drag, startPoint x: 239, startPoint y: 63, endPoint x: 465, endPoint y: 110, distance: 231.6
click at [239, 63] on span "Performance" at bounding box center [212, 59] width 70 height 15
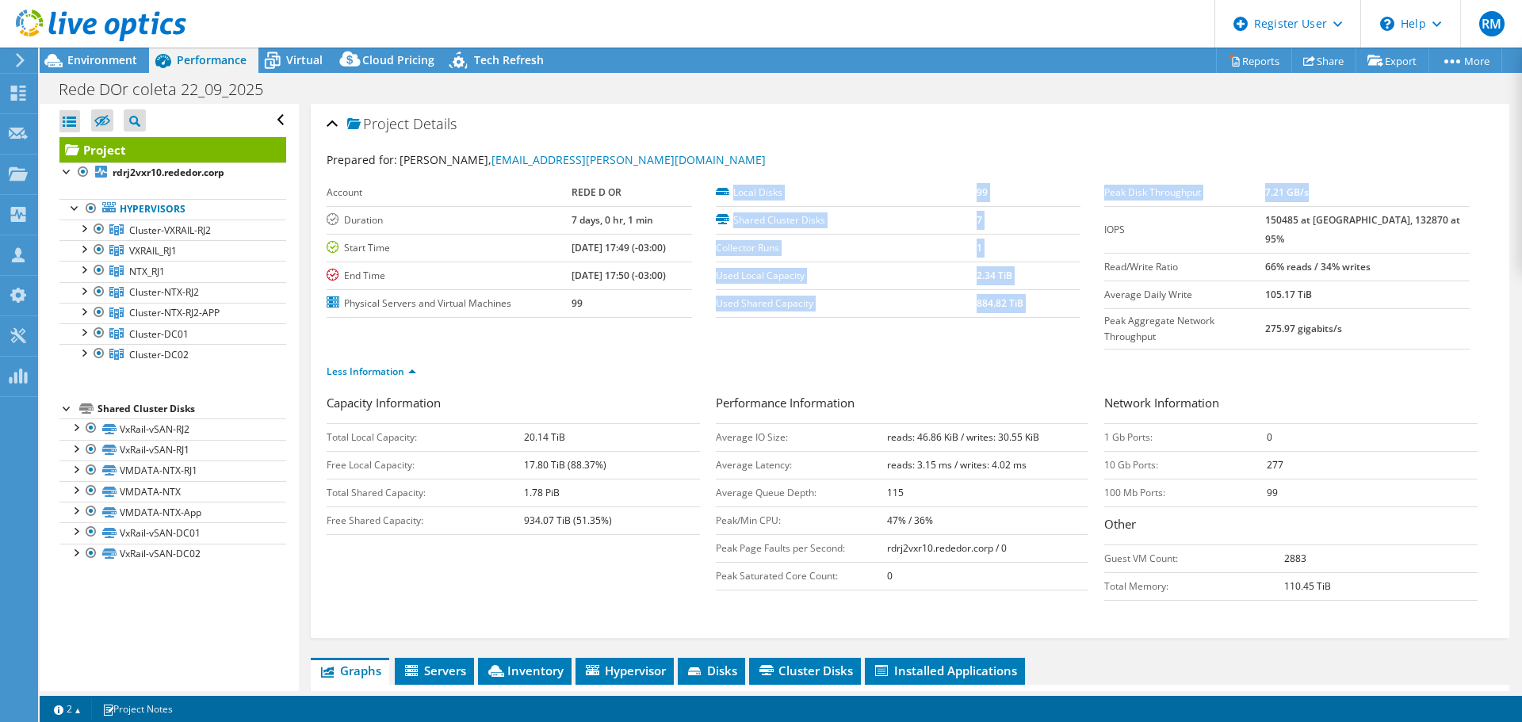
drag, startPoint x: 1339, startPoint y: 193, endPoint x: 1088, endPoint y: 190, distance: 251.4
click at [1088, 190] on section "Prepared for: Renan Correa, renan.correa@rededor.com.br Account REDE D OR Durat…" at bounding box center [910, 272] width 1167 height 243
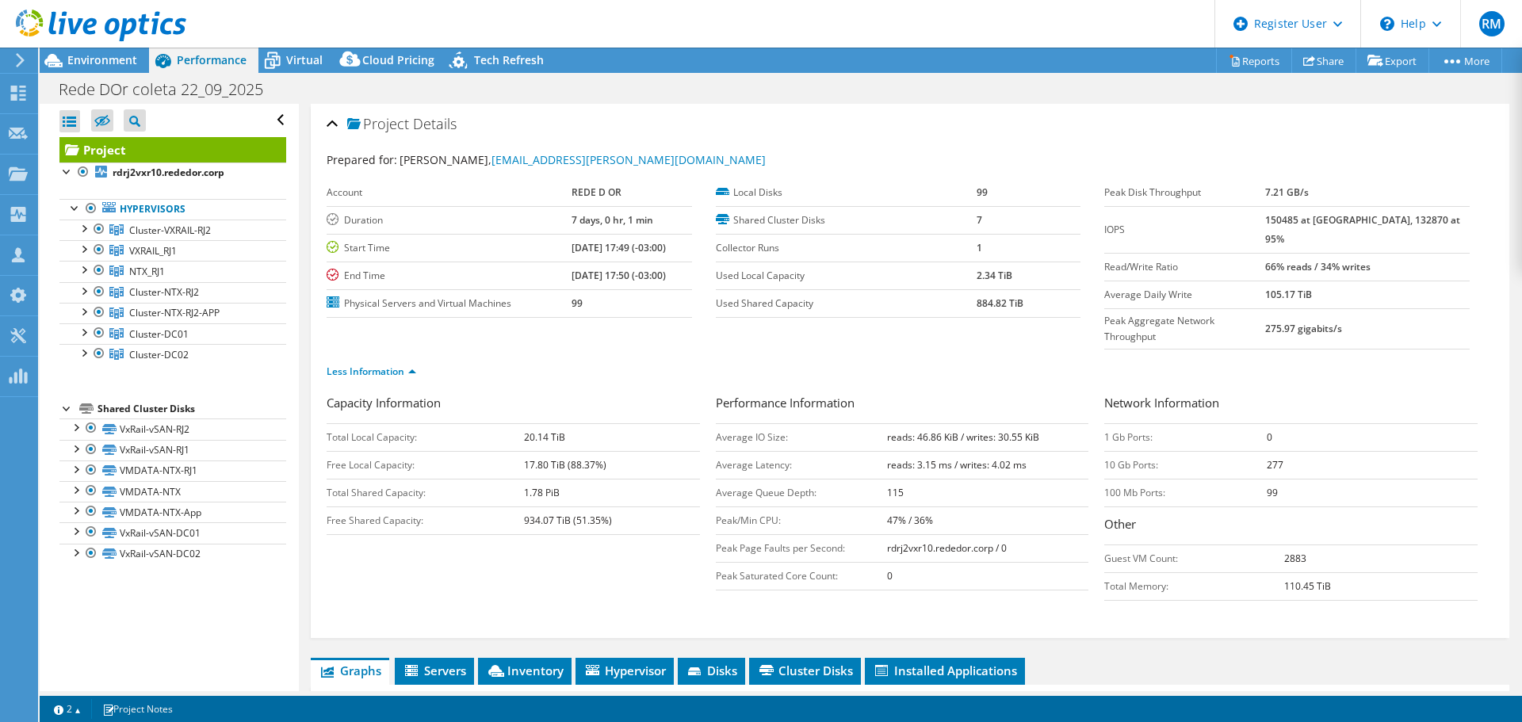
click at [1127, 287] on label "Average Daily Write" at bounding box center [1185, 295] width 161 height 16
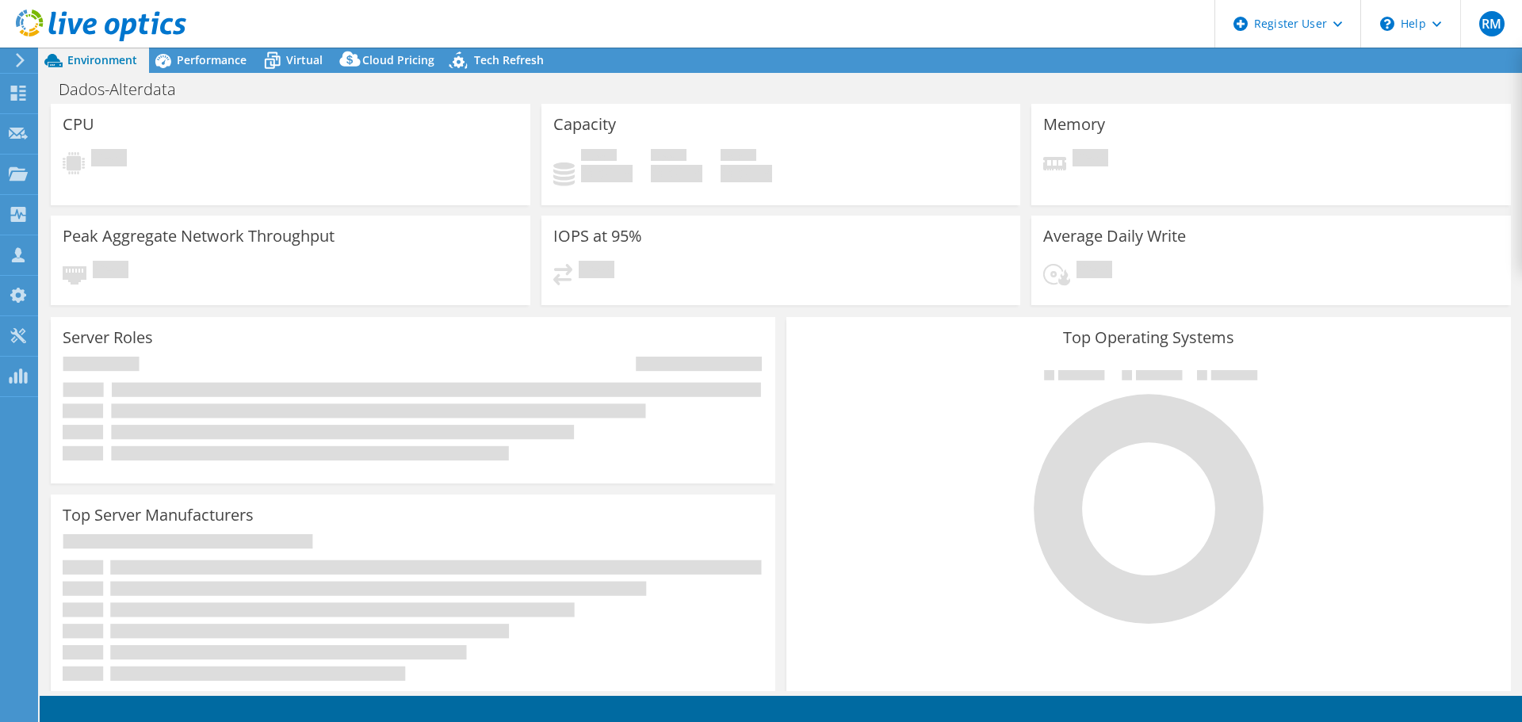
select select "USD"
select select "SouthAmerica"
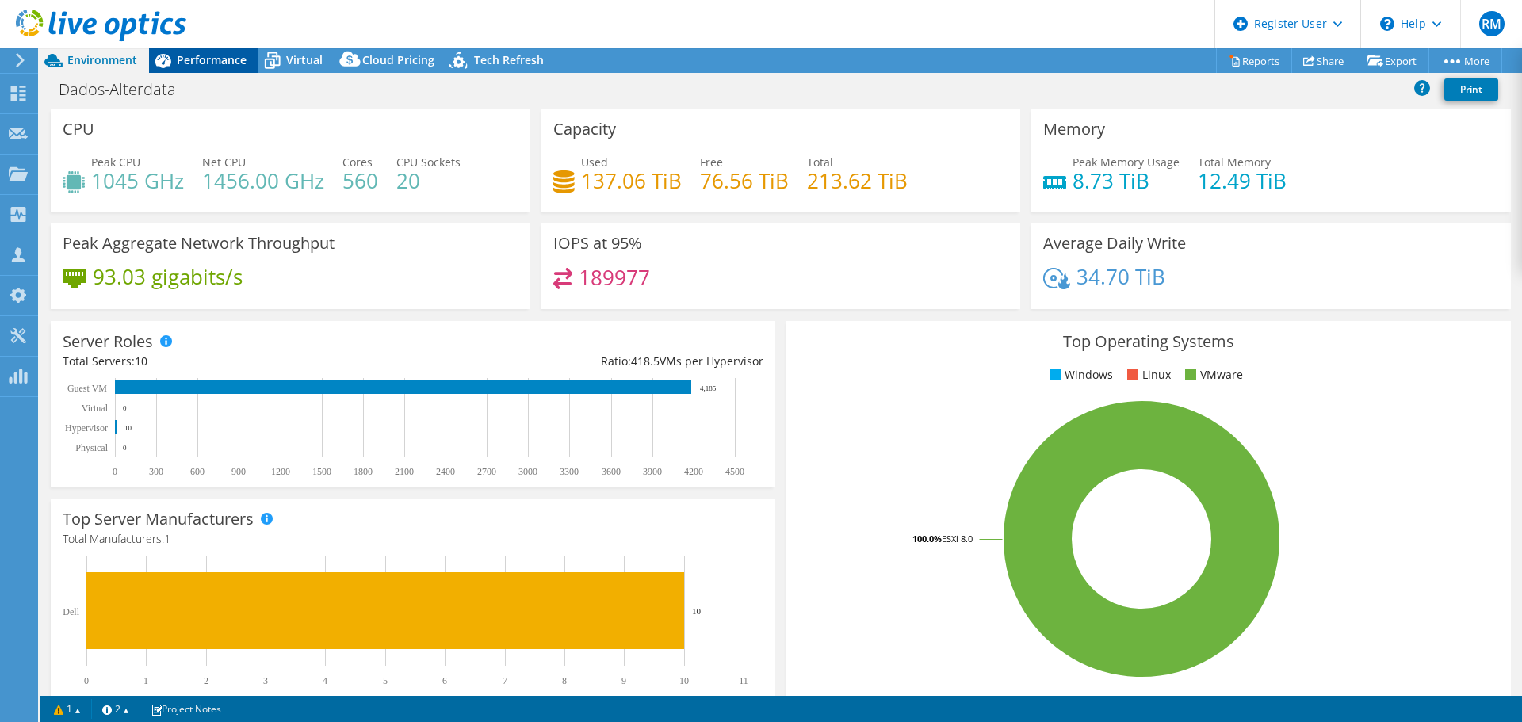
click at [195, 67] on span "Performance" at bounding box center [212, 59] width 70 height 15
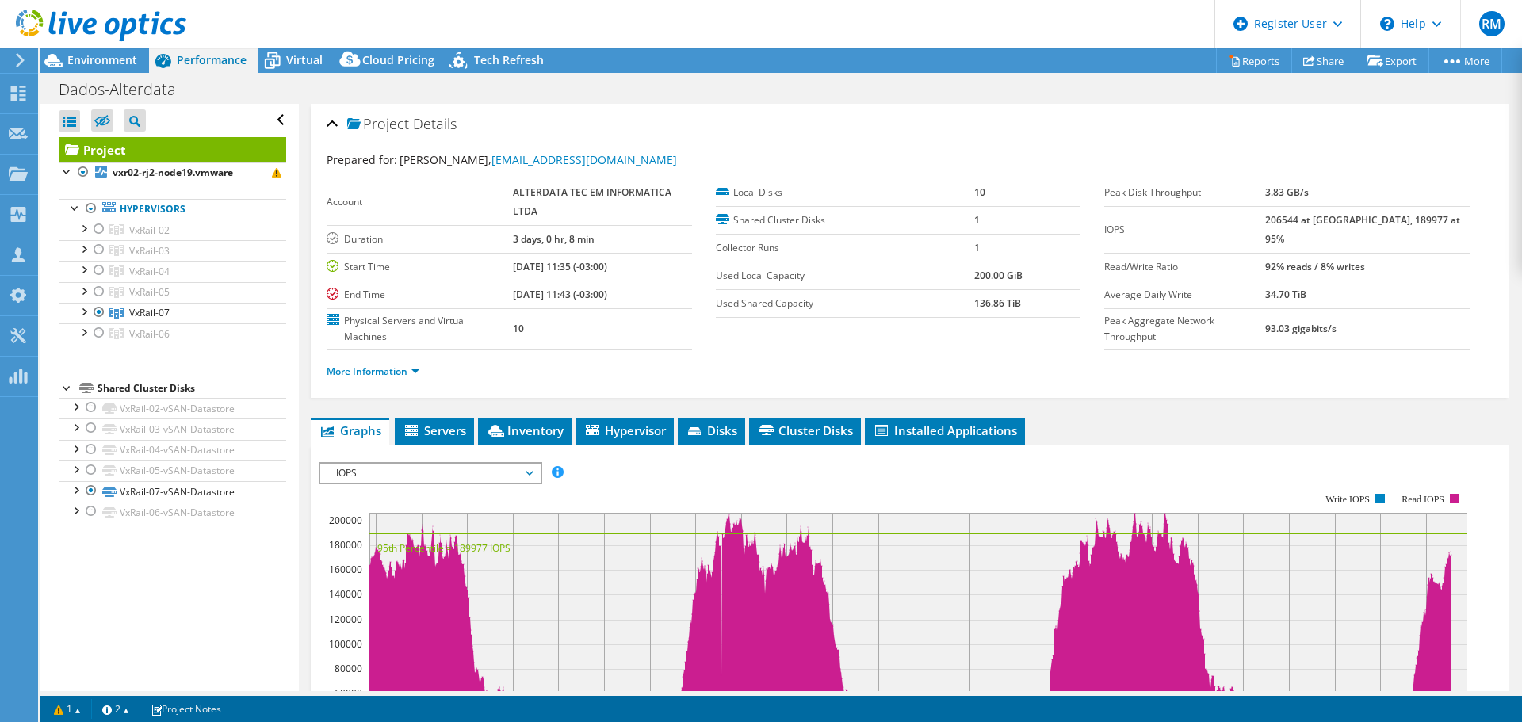
drag, startPoint x: 1303, startPoint y: 218, endPoint x: 1429, endPoint y: 216, distance: 126.1
click at [1429, 216] on tr "IOPS 206544 at Peak, 189977 at 95%" at bounding box center [1288, 229] width 366 height 47
click at [128, 55] on span "Environment" at bounding box center [102, 59] width 70 height 15
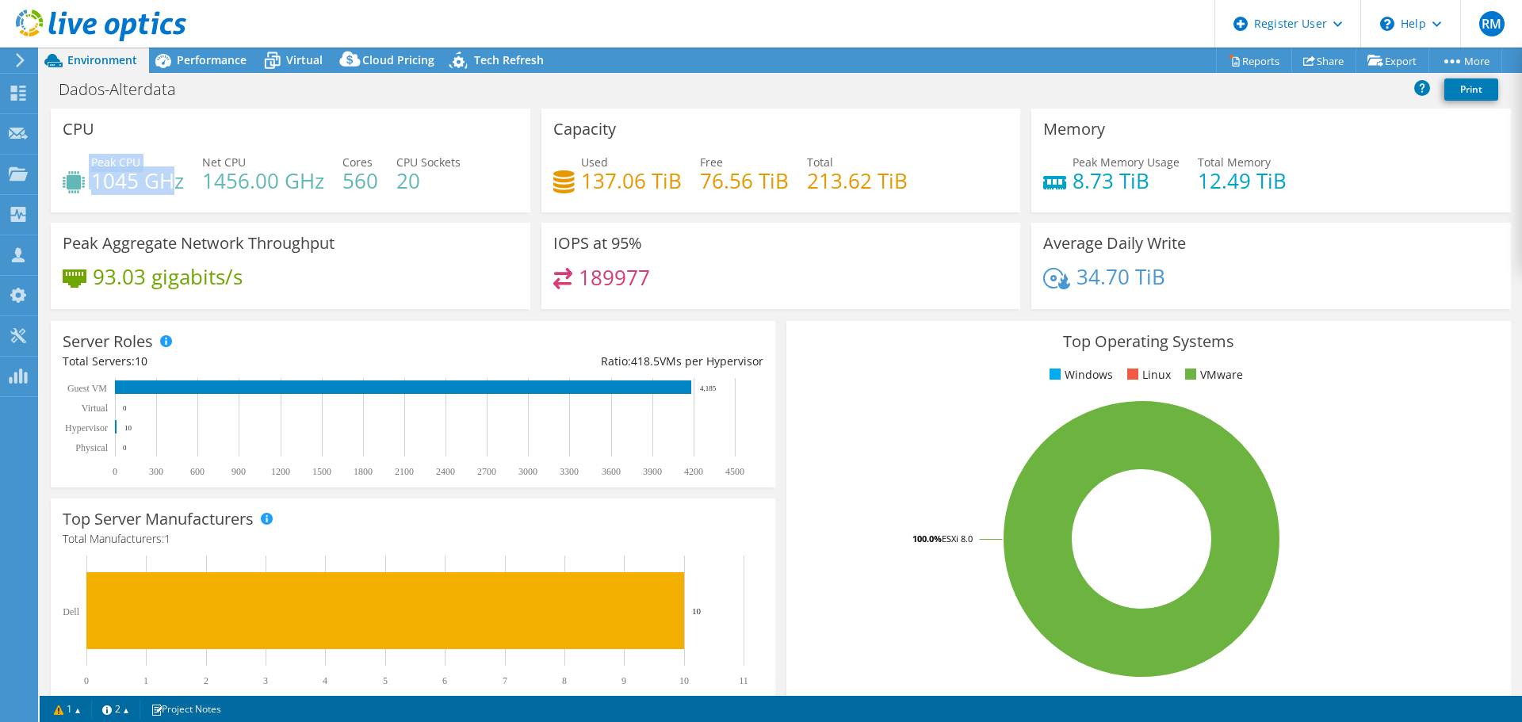
drag, startPoint x: 90, startPoint y: 183, endPoint x: 174, endPoint y: 177, distance: 85.1
click at [174, 177] on div "Peak CPU 1045 GHz" at bounding box center [123, 172] width 121 height 36
select select "SouthAmerica"
select select "USD"
click at [1155, 268] on h4 "34.70 TiB" at bounding box center [1121, 276] width 89 height 17
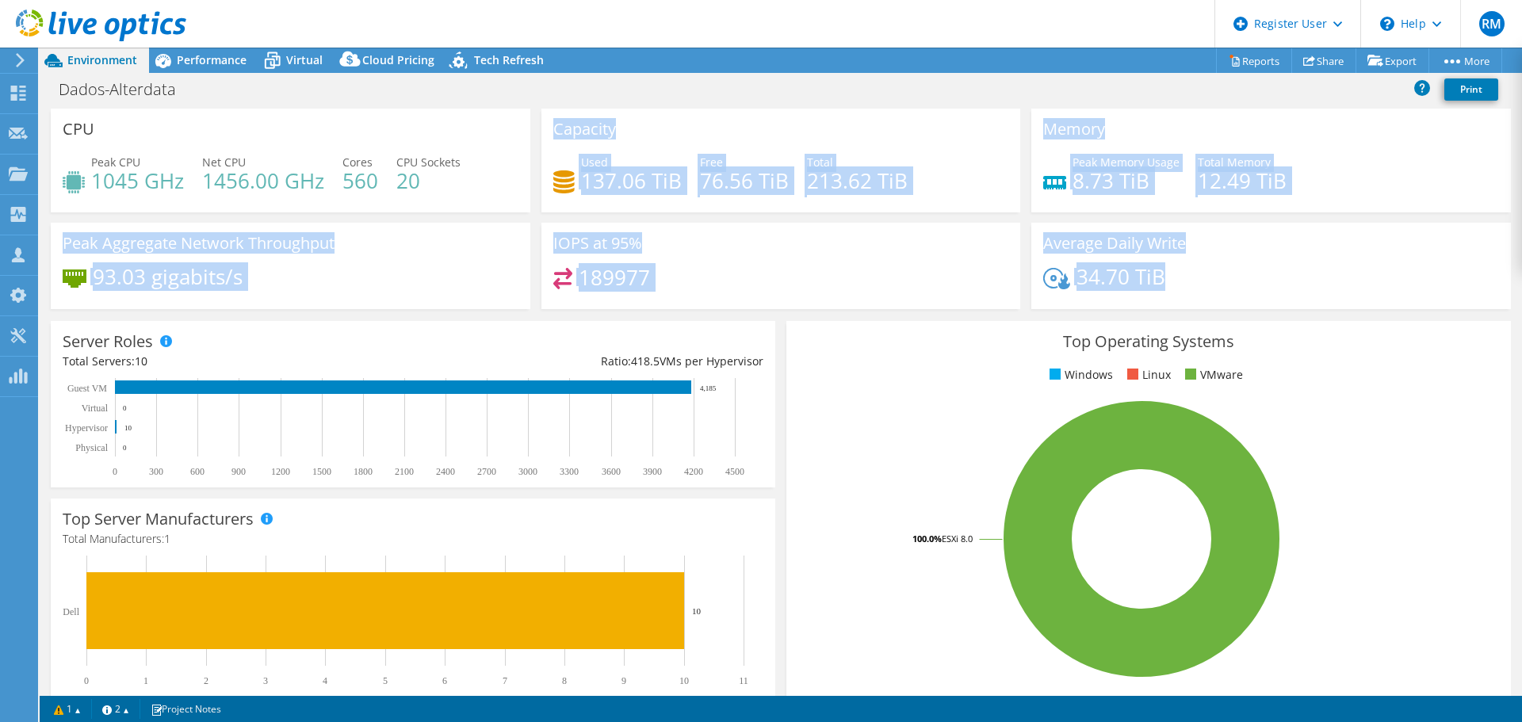
drag, startPoint x: 1150, startPoint y: 278, endPoint x: 456, endPoint y: 182, distance: 700.5
click at [456, 182] on div "CPU Peak CPU 1045 GHz Net CPU 1456.00 GHz Cores 560 CPU Sockets 20 Capacity Use…" at bounding box center [781, 214] width 1472 height 211
click at [784, 277] on div "189977" at bounding box center [781, 285] width 456 height 34
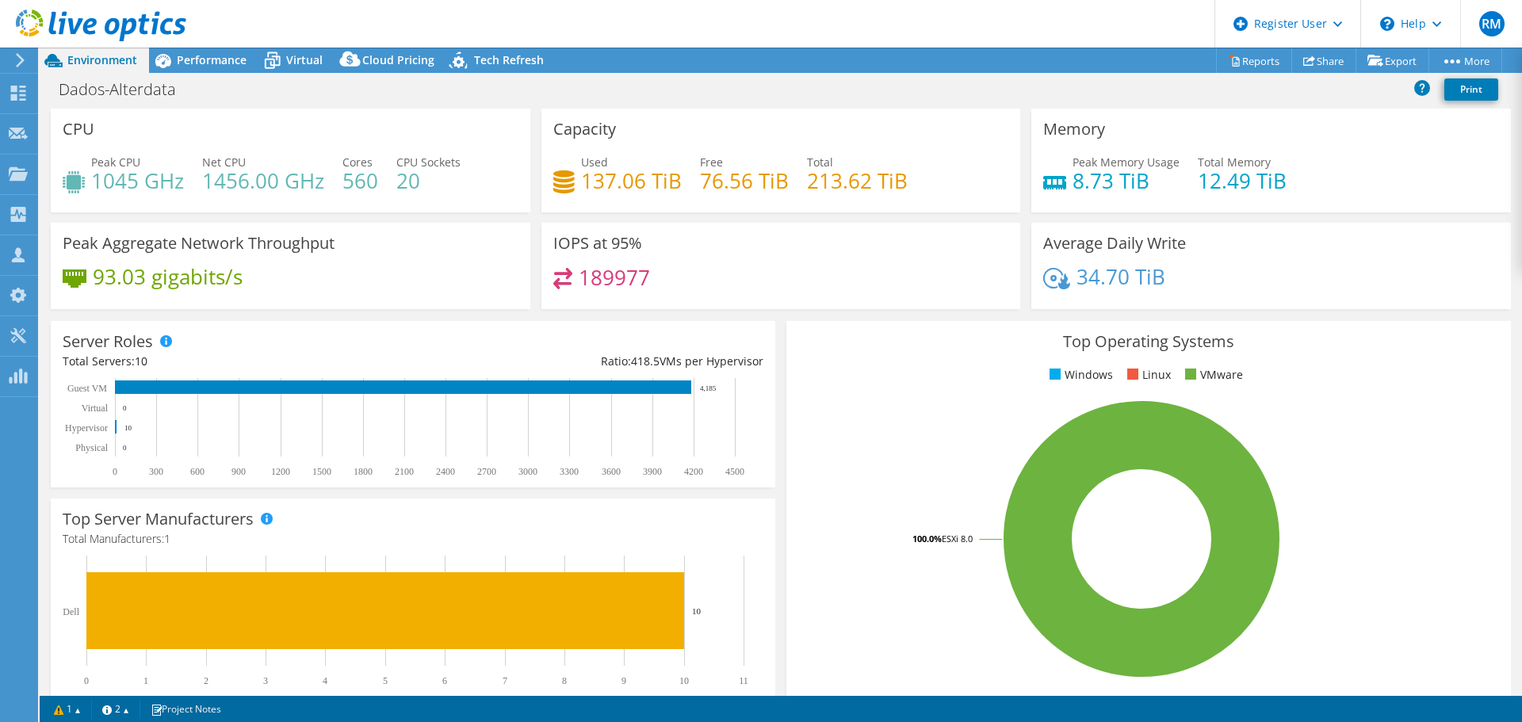
click at [1117, 293] on div "34.70 TiB" at bounding box center [1271, 284] width 456 height 33
click at [1196, 277] on div "34.70 TiB" at bounding box center [1271, 284] width 456 height 33
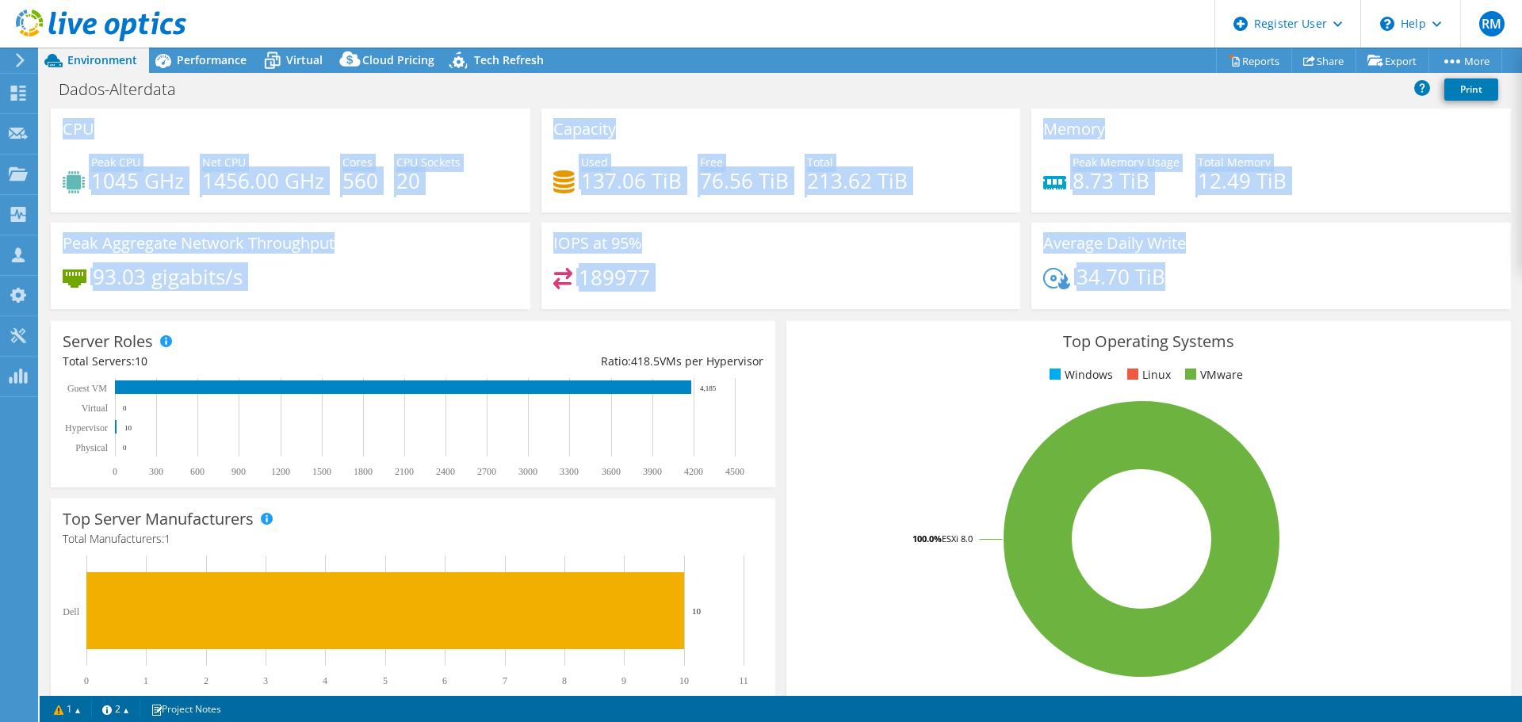
drag, startPoint x: 1194, startPoint y: 277, endPoint x: 63, endPoint y: 133, distance: 1140.6
click at [63, 134] on div "CPU Peak CPU 1045 GHz Net CPU 1456.00 GHz Cores 560 CPU Sockets 20 Capacity Use…" at bounding box center [781, 214] width 1472 height 211
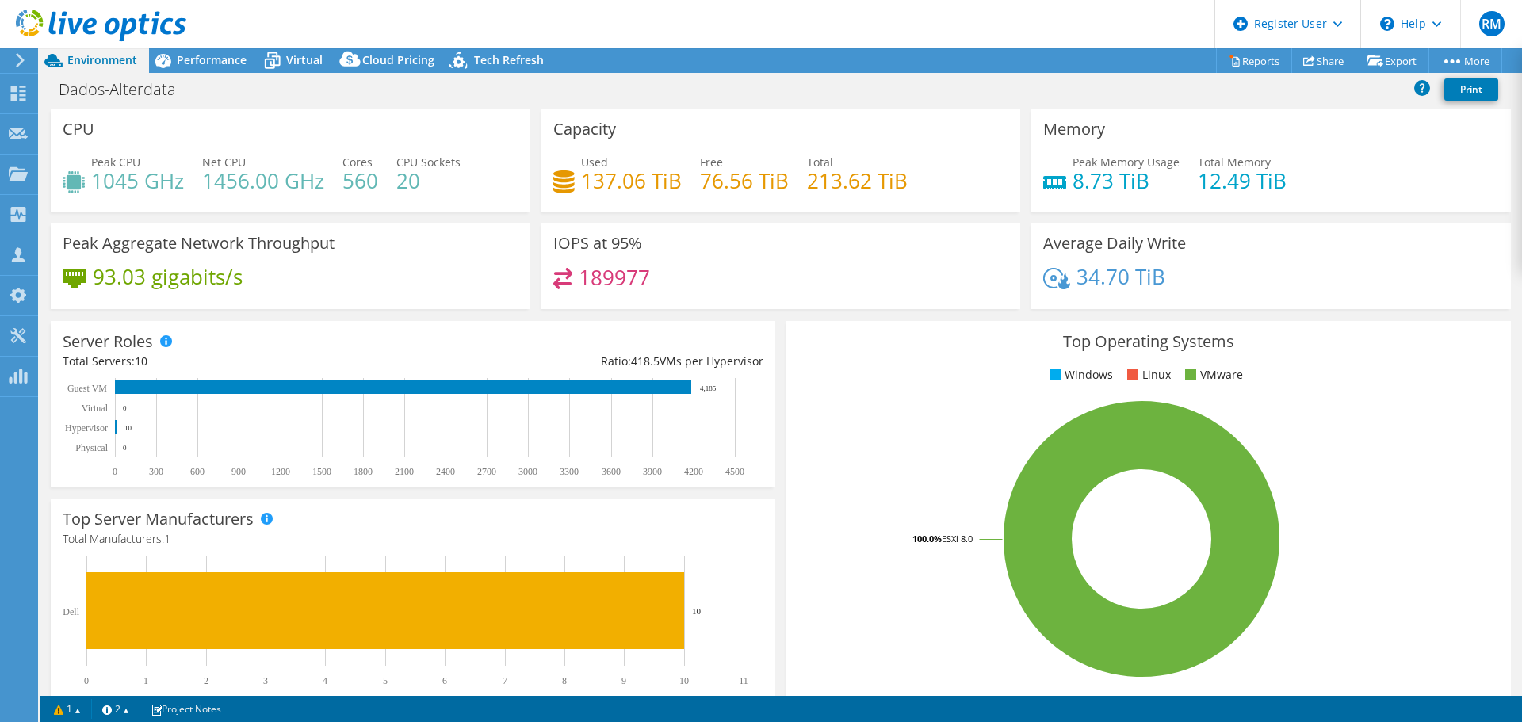
click at [60, 130] on div "CPU Peak CPU 1045 GHz Net CPU 1456.00 GHz Cores 560 CPU Sockets 20" at bounding box center [291, 161] width 480 height 104
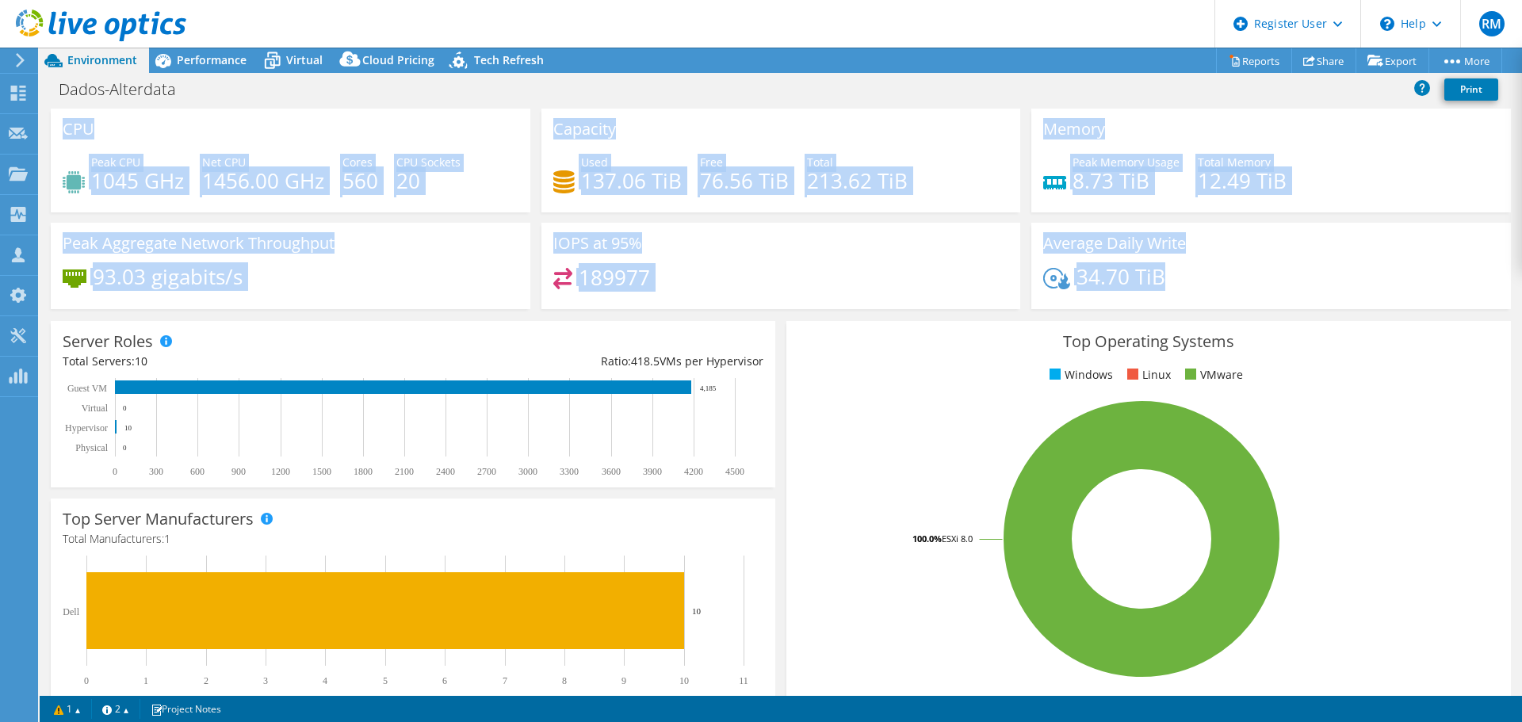
drag, startPoint x: 60, startPoint y: 126, endPoint x: 1172, endPoint y: 291, distance: 1123.8
click at [1170, 291] on div "CPU Peak CPU 1045 GHz Net CPU 1456.00 GHz Cores 560 CPU Sockets 20 Capacity Use…" at bounding box center [781, 214] width 1472 height 211
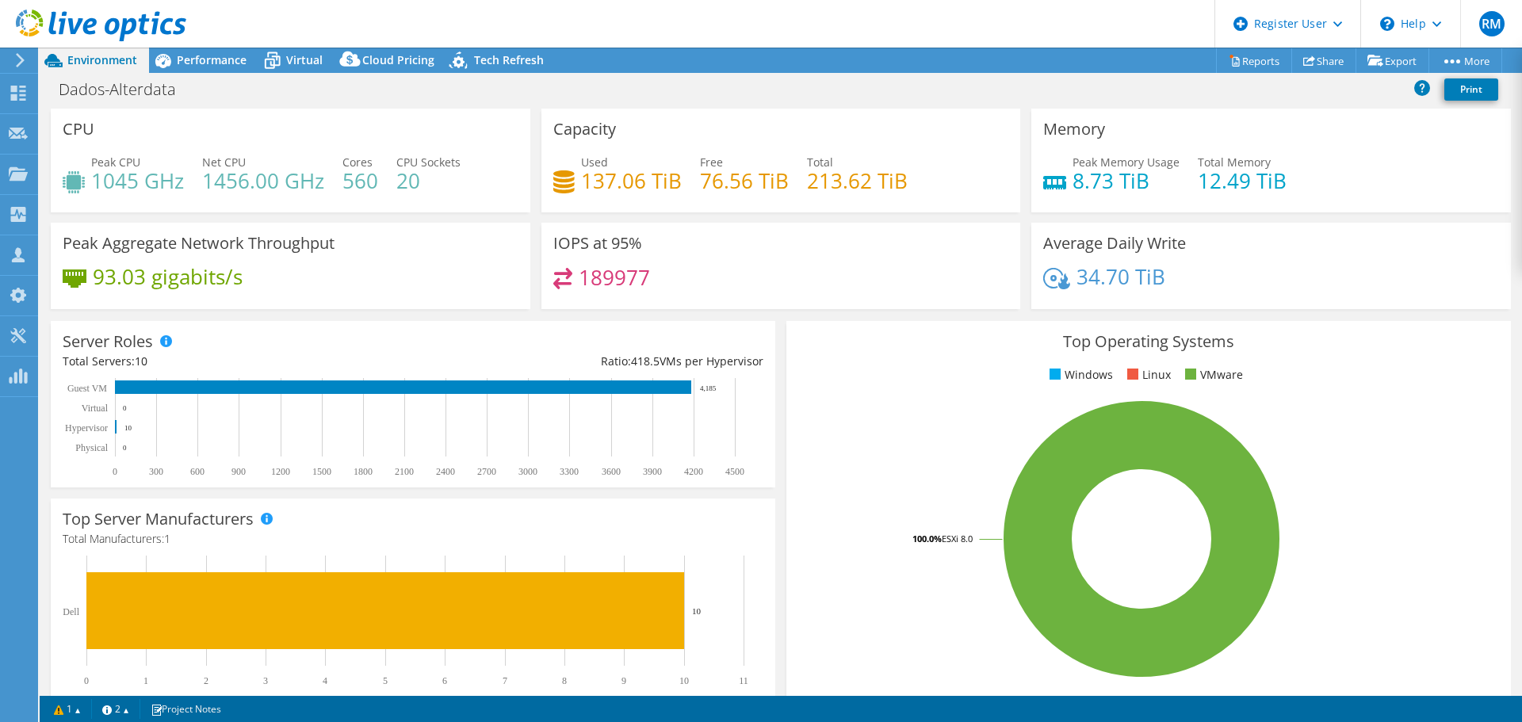
click at [1185, 292] on div "34.70 TiB" at bounding box center [1271, 284] width 456 height 33
